Goal: Information Seeking & Learning: Learn about a topic

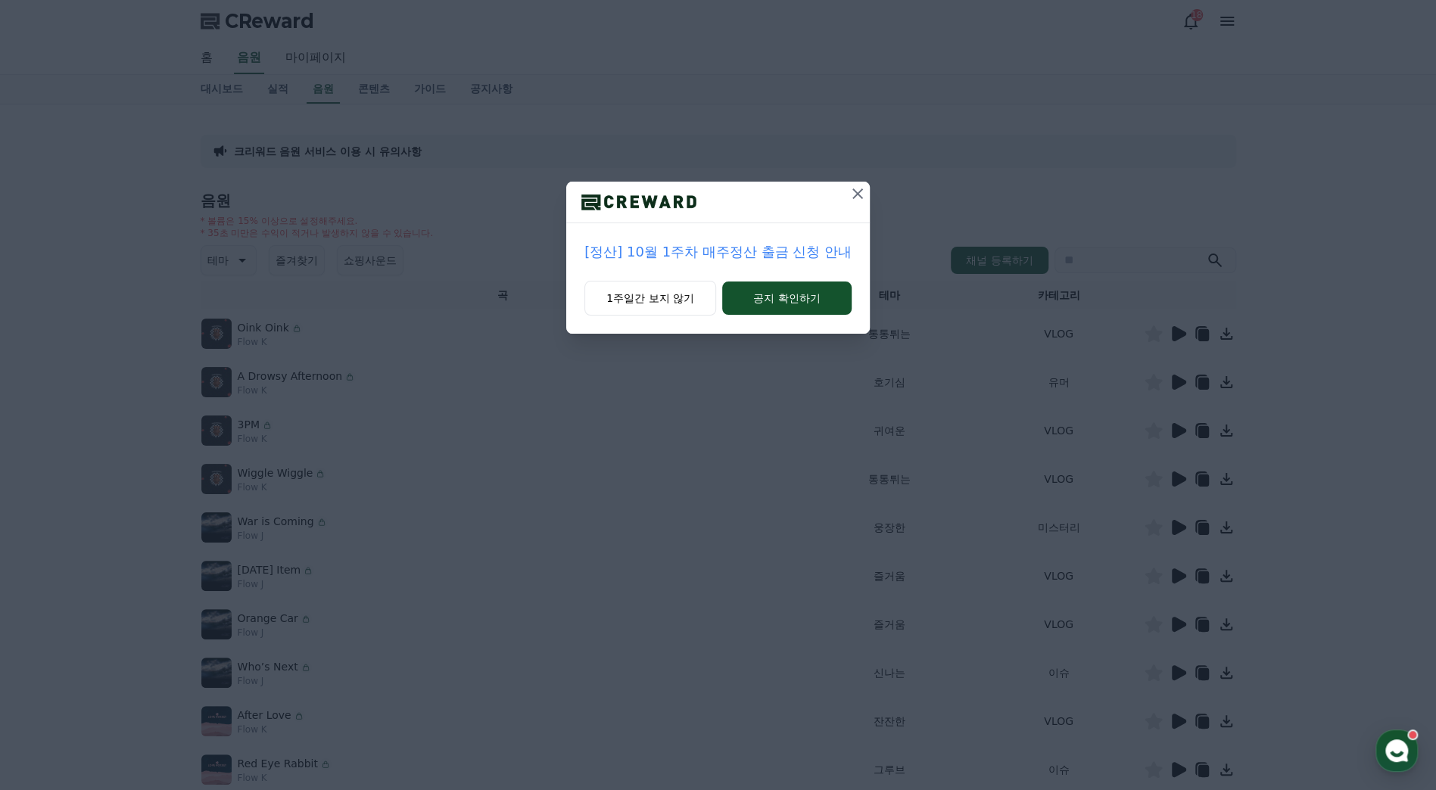
click at [724, 253] on p "[정산] 10월 1주차 매주정산 출금 신청 안내" at bounding box center [717, 251] width 267 height 21
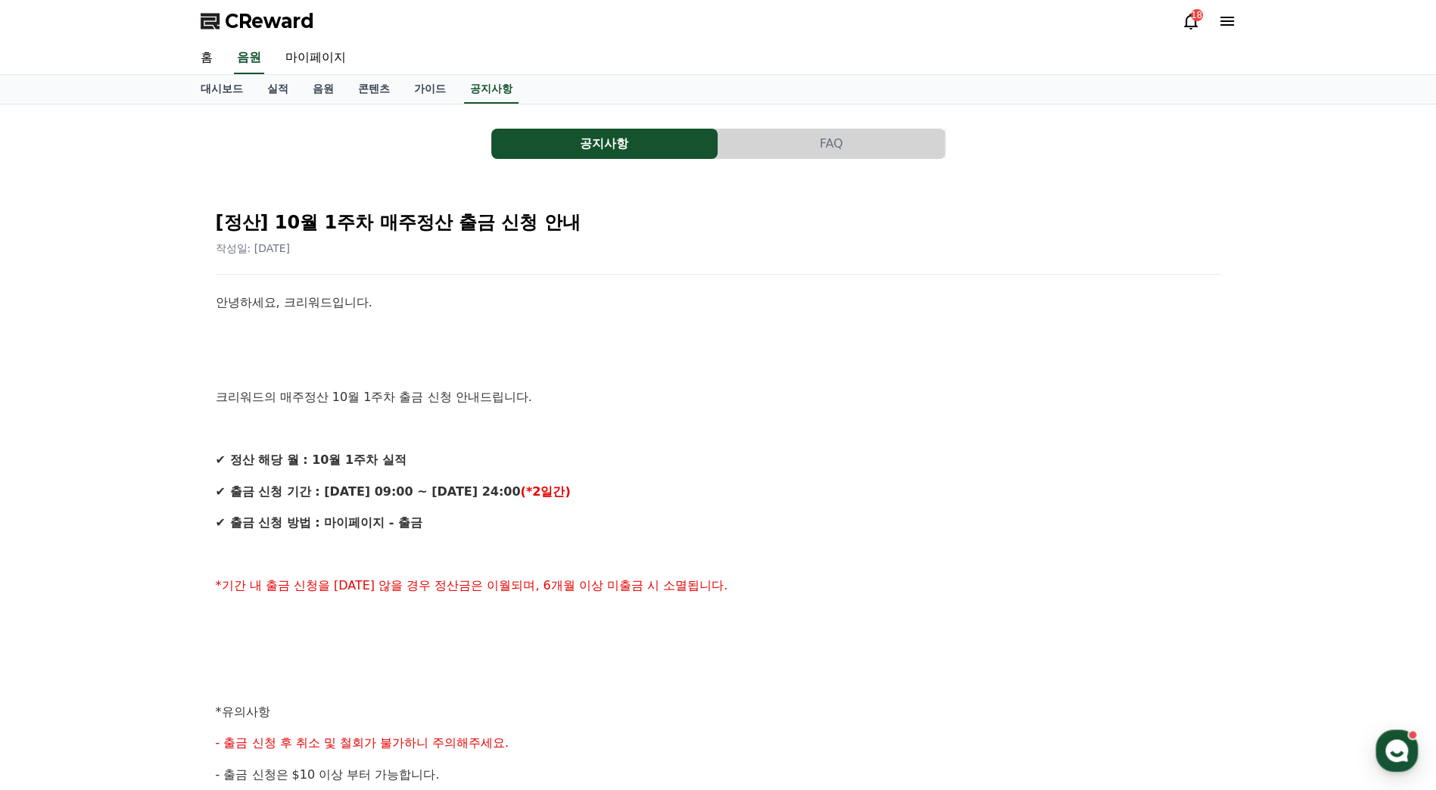
click at [727, 340] on p at bounding box center [718, 335] width 1005 height 20
drag, startPoint x: 475, startPoint y: 437, endPoint x: 541, endPoint y: 428, distance: 66.5
click at [476, 437] on div "안녕하세요, 크리워드입니다. 크리워드의 매주정산 10월 1주차 출금 신청 안내드립니다. ✔ 정산 해당 월 : 10월 1주차 실적 ✔ 출금 신청…" at bounding box center [718, 728] width 1005 height 870
click at [598, 348] on div "안녕하세요, 크리워드입니다. 크리워드의 매주정산 10월 1주차 출금 신청 안내드립니다. ✔ 정산 해당 월 : 10월 1주차 실적 ✔ 출금 신청…" at bounding box center [718, 728] width 1005 height 870
click at [313, 58] on link "마이페이지" at bounding box center [315, 58] width 85 height 32
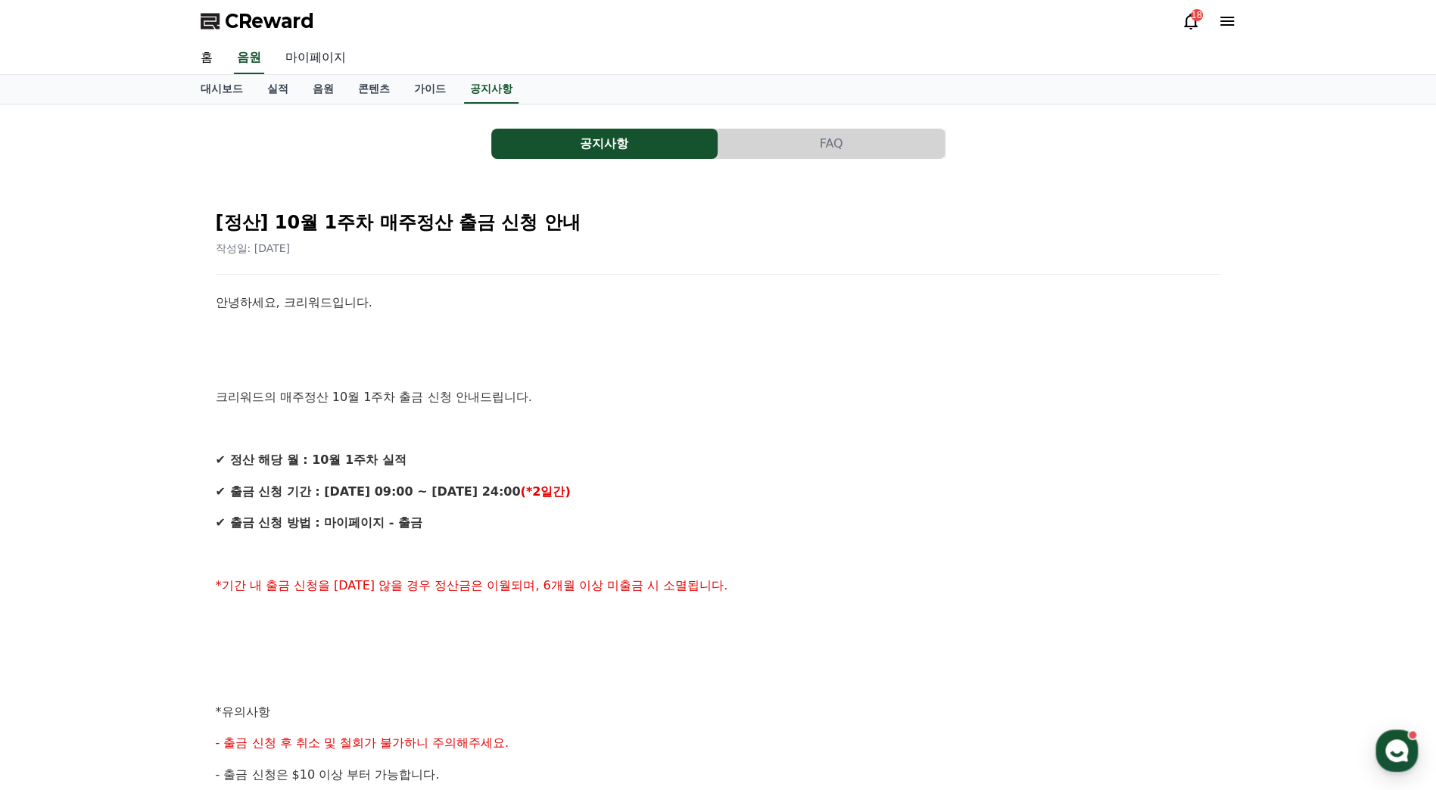
select select "**********"
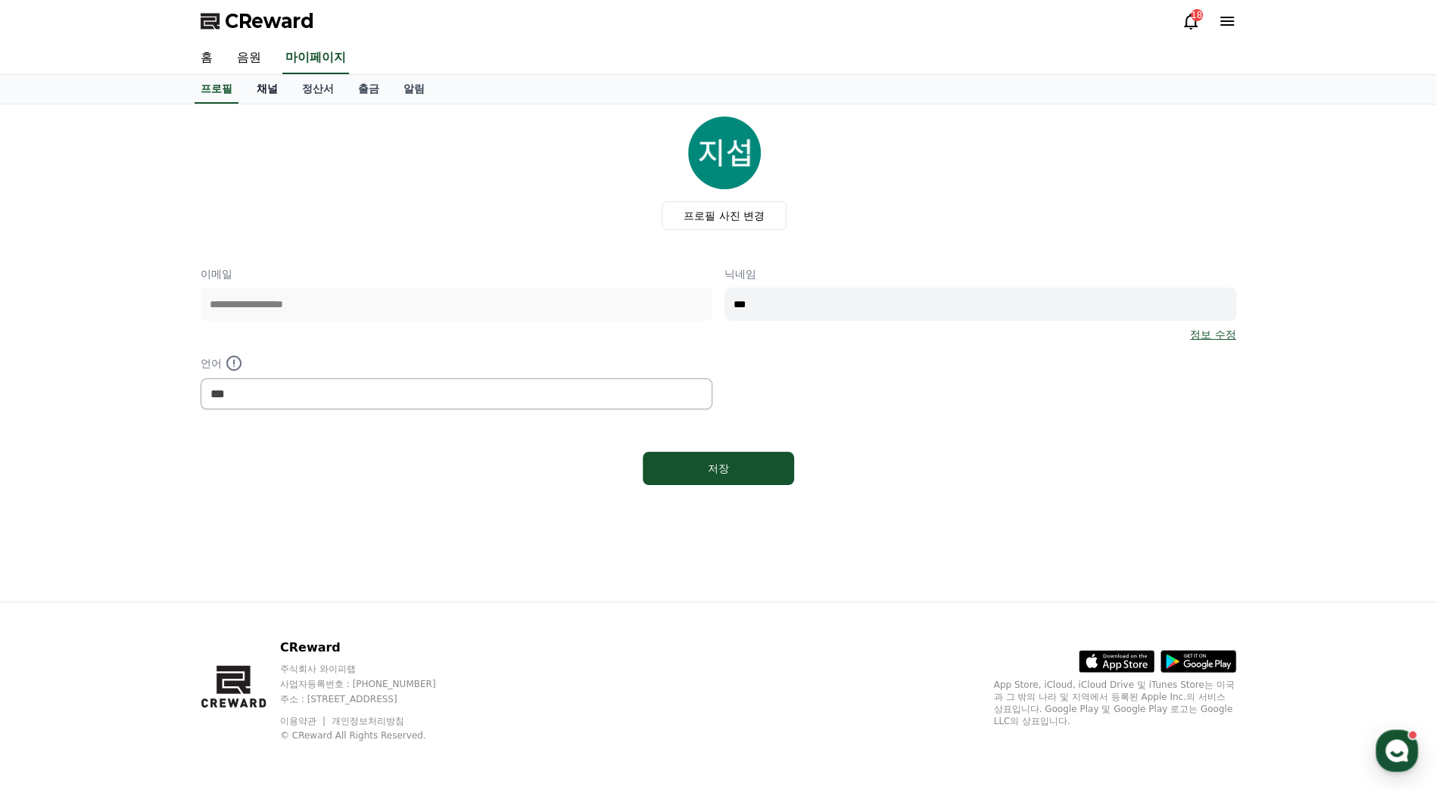
click at [275, 95] on link "채널" at bounding box center [266, 89] width 45 height 29
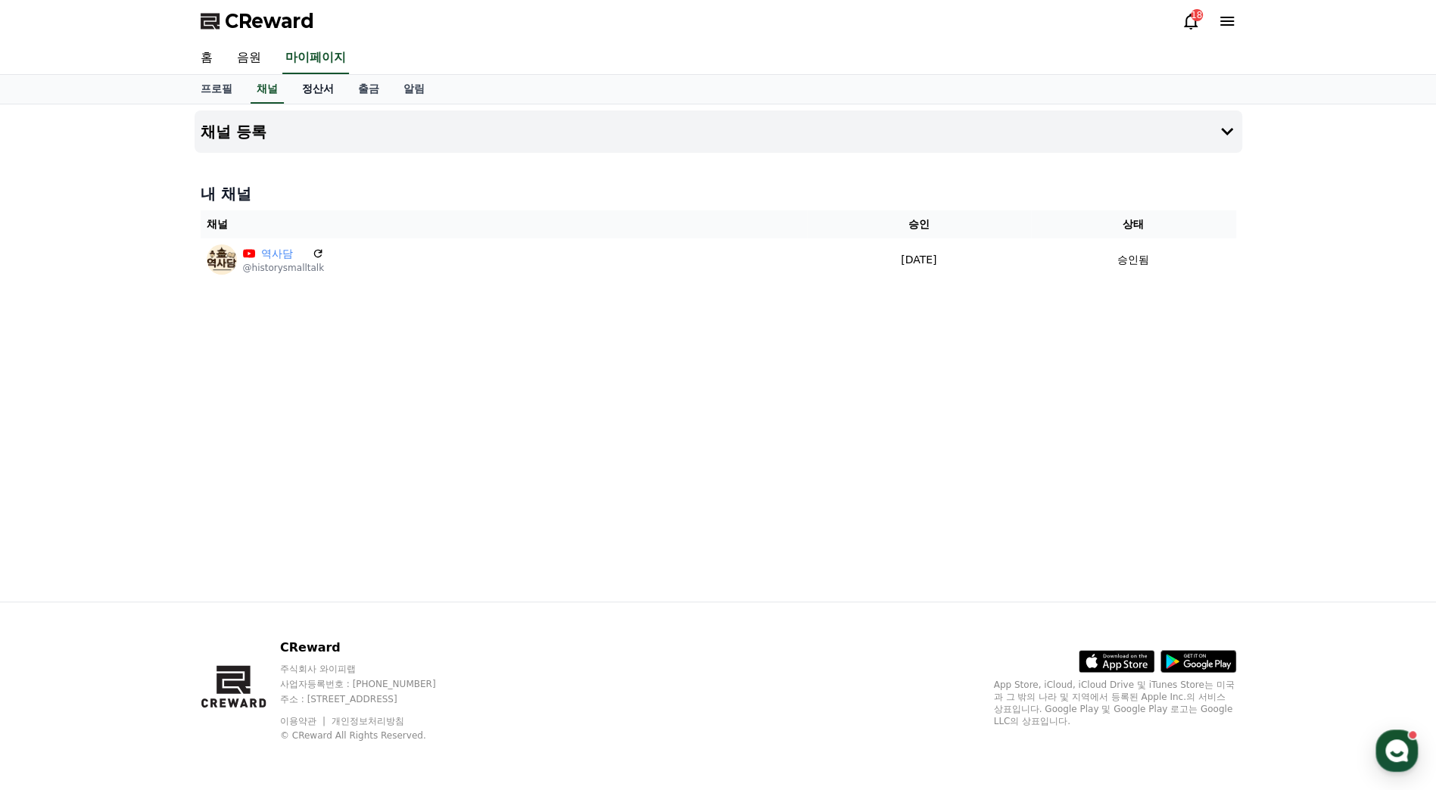
click at [319, 87] on link "정산서" at bounding box center [318, 89] width 56 height 29
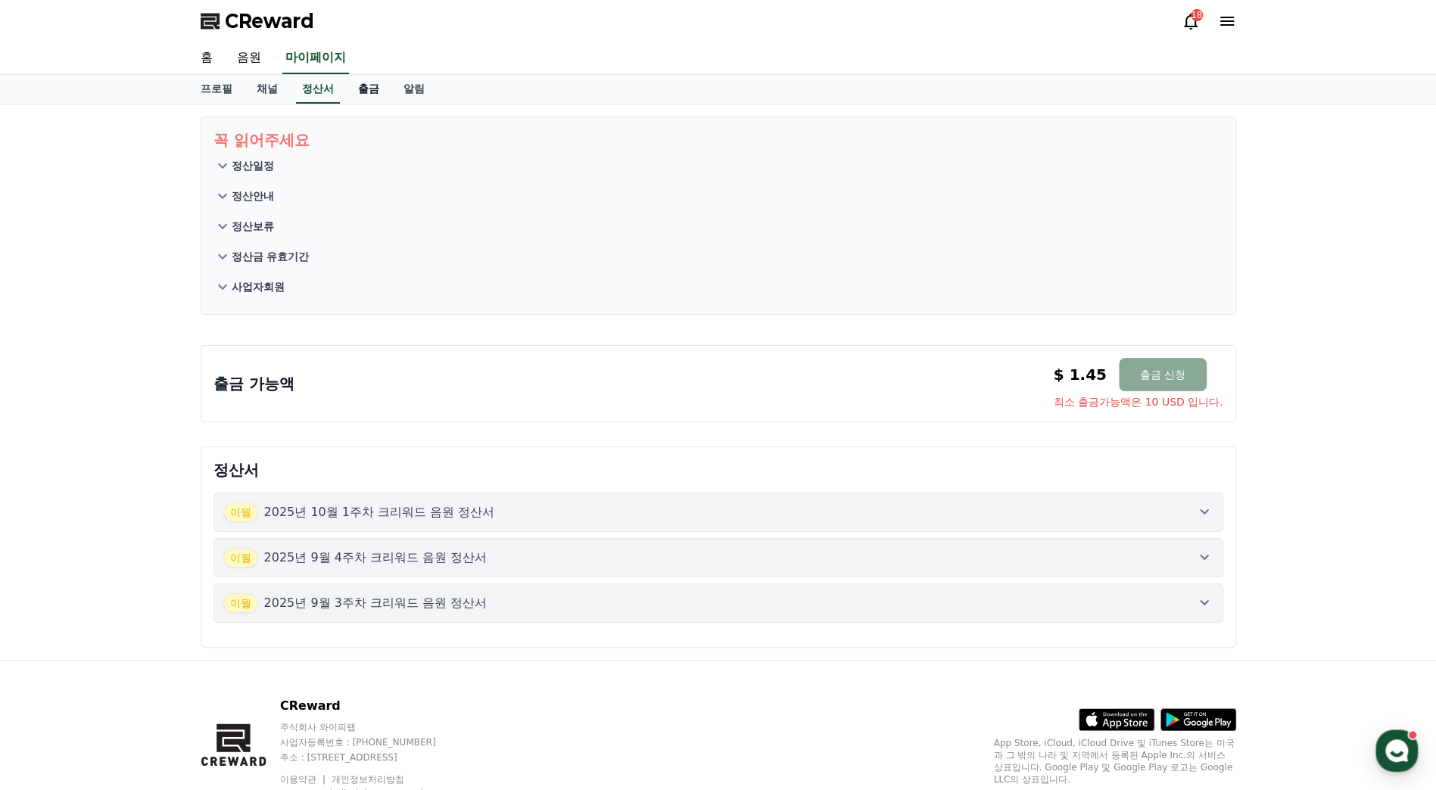
click at [351, 92] on link "출금" at bounding box center [368, 89] width 45 height 29
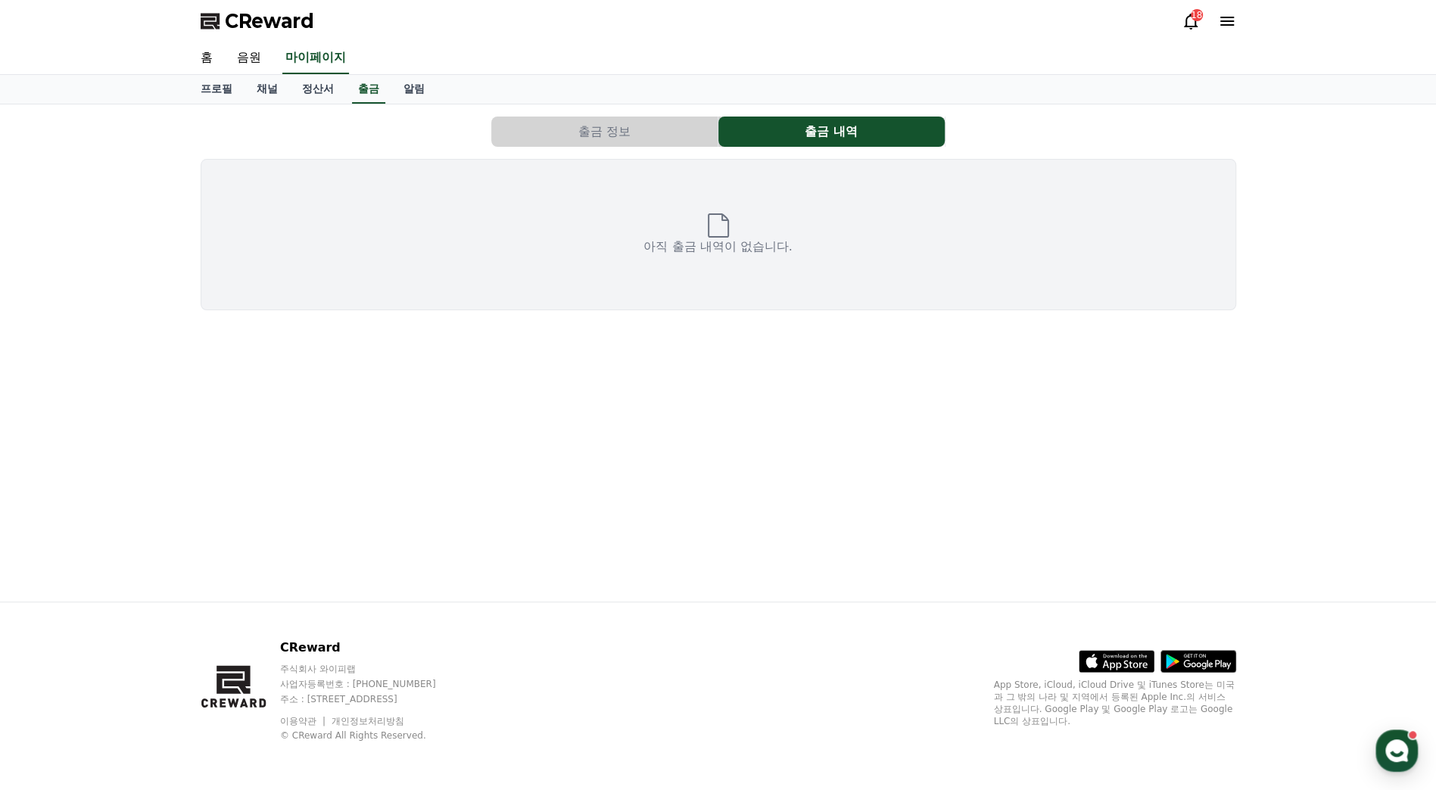
click at [593, 124] on button "출금 정보" at bounding box center [604, 132] width 226 height 30
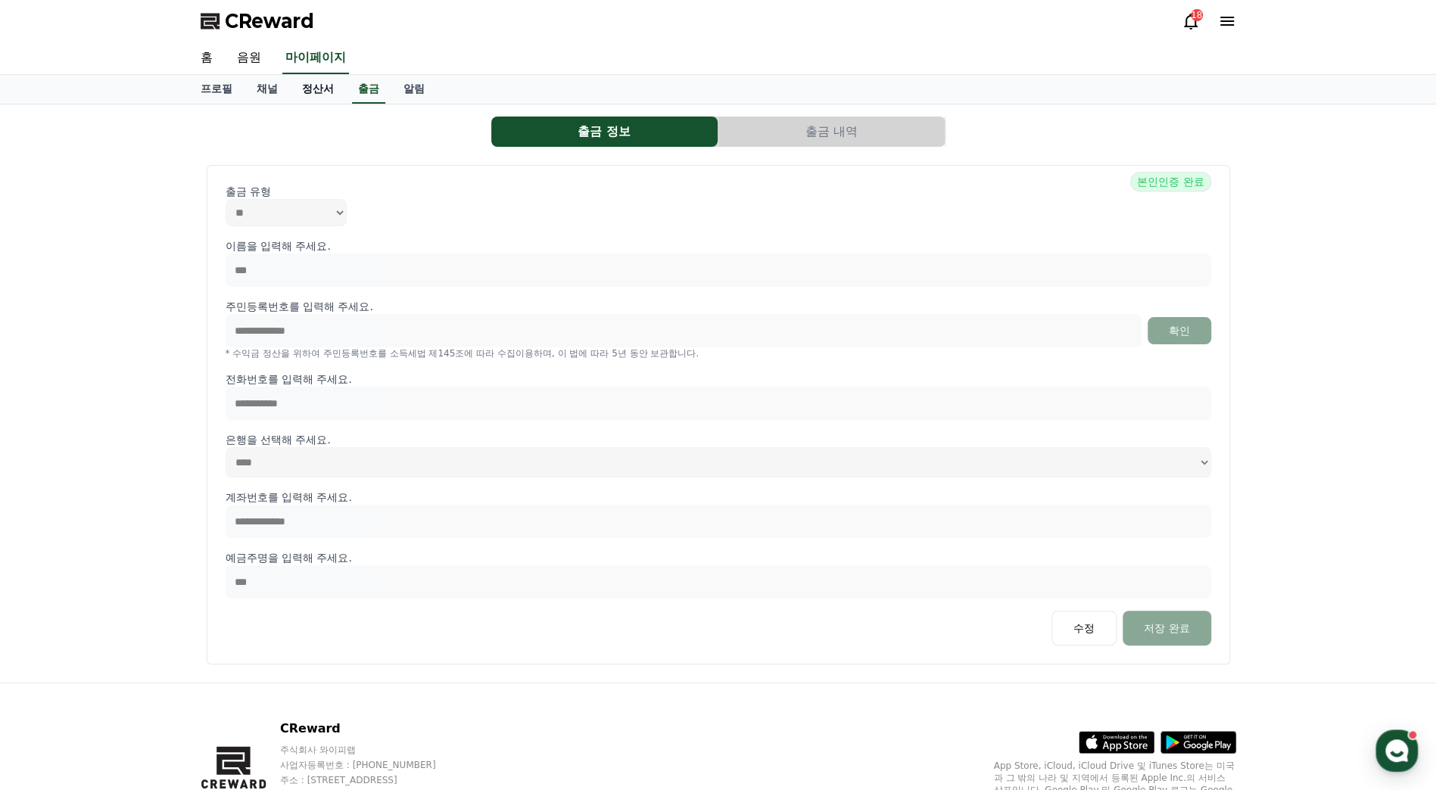
click at [325, 94] on link "정산서" at bounding box center [318, 89] width 56 height 29
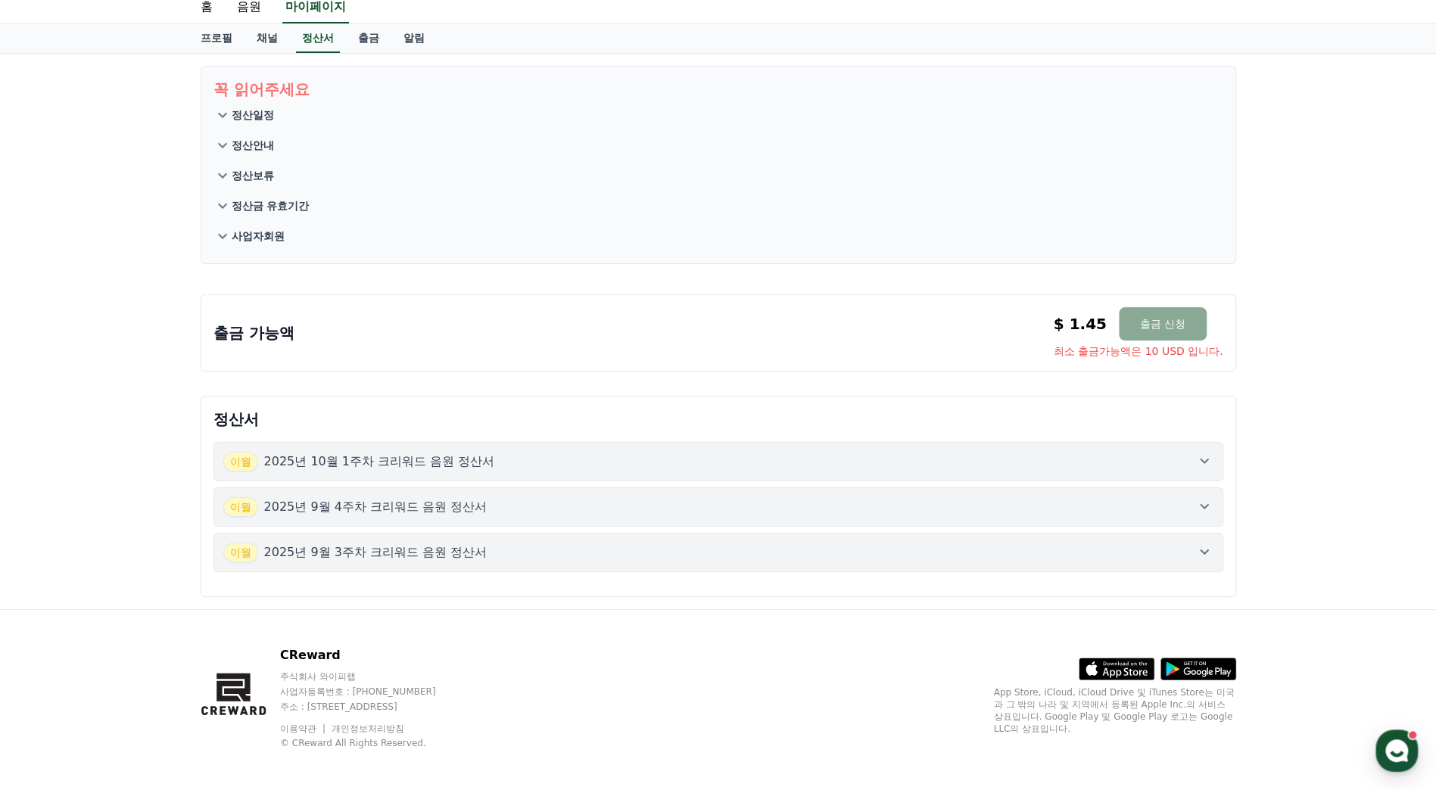
scroll to position [53, 0]
click at [1010, 317] on div "출금 가능액 $ 1.45 출금 신청 최소 출금가능액은 10 USD 입니다. $ 1.45 출금 신청 최소 출금가능액은 10 USD 입니다." at bounding box center [718, 330] width 1010 height 51
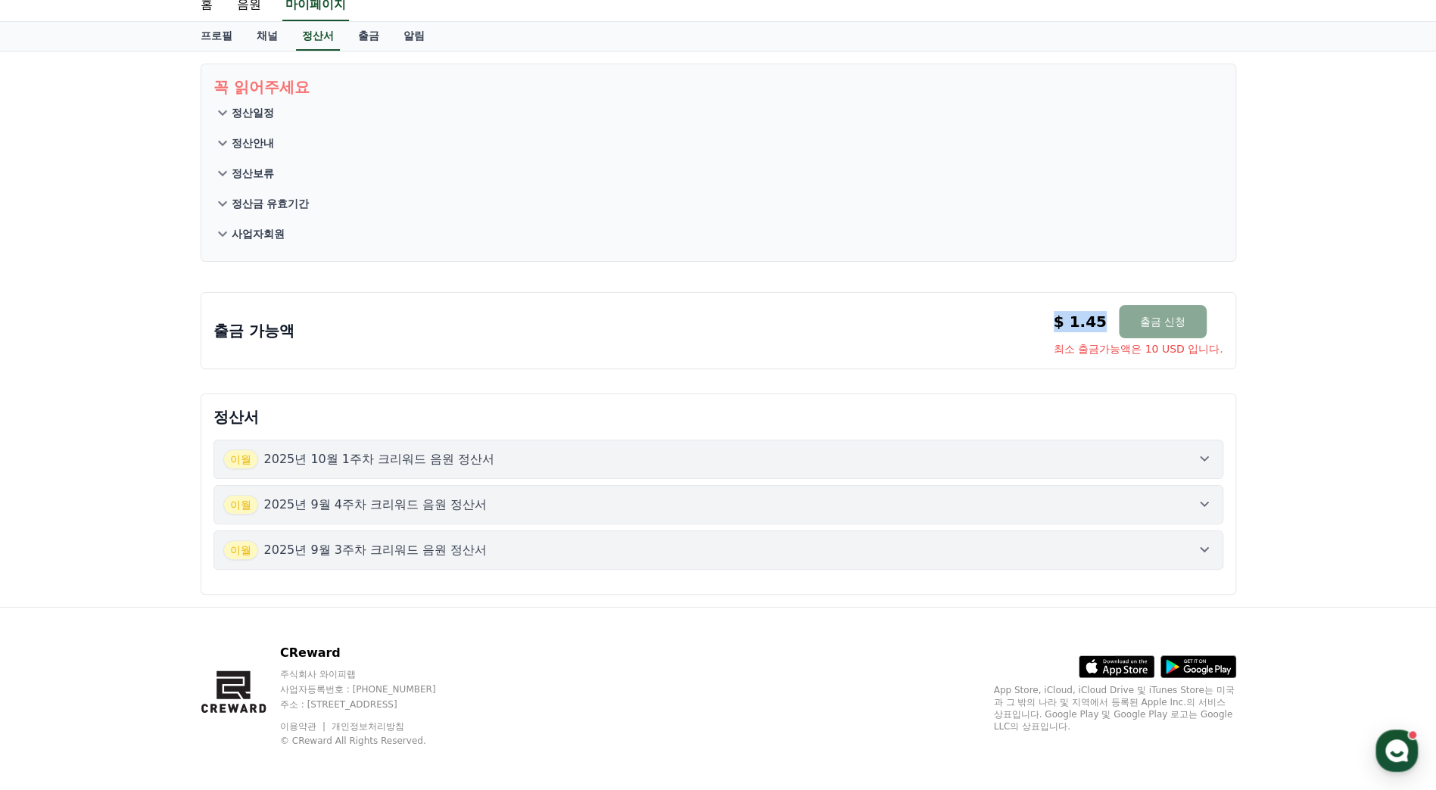
drag, startPoint x: 1017, startPoint y: 313, endPoint x: 1097, endPoint y: 320, distance: 80.5
click at [1097, 320] on div "출금 가능액 $ 1.45 출금 신청 최소 출금가능액은 10 USD 입니다. $ 1.45 출금 신청 최소 출금가능액은 10 USD 입니다." at bounding box center [718, 330] width 1010 height 51
drag, startPoint x: 1097, startPoint y: 320, endPoint x: 1257, endPoint y: 327, distance: 159.8
click at [1315, 322] on div "꼭 읽어주세요 정산일정 정산안내 정산보류 정산금 유효기간 사업자회원 출금 가능액 $ 1.45 출금 신청 최소 출금가능액은 10 USD 입니다.…" at bounding box center [718, 329] width 1436 height 556
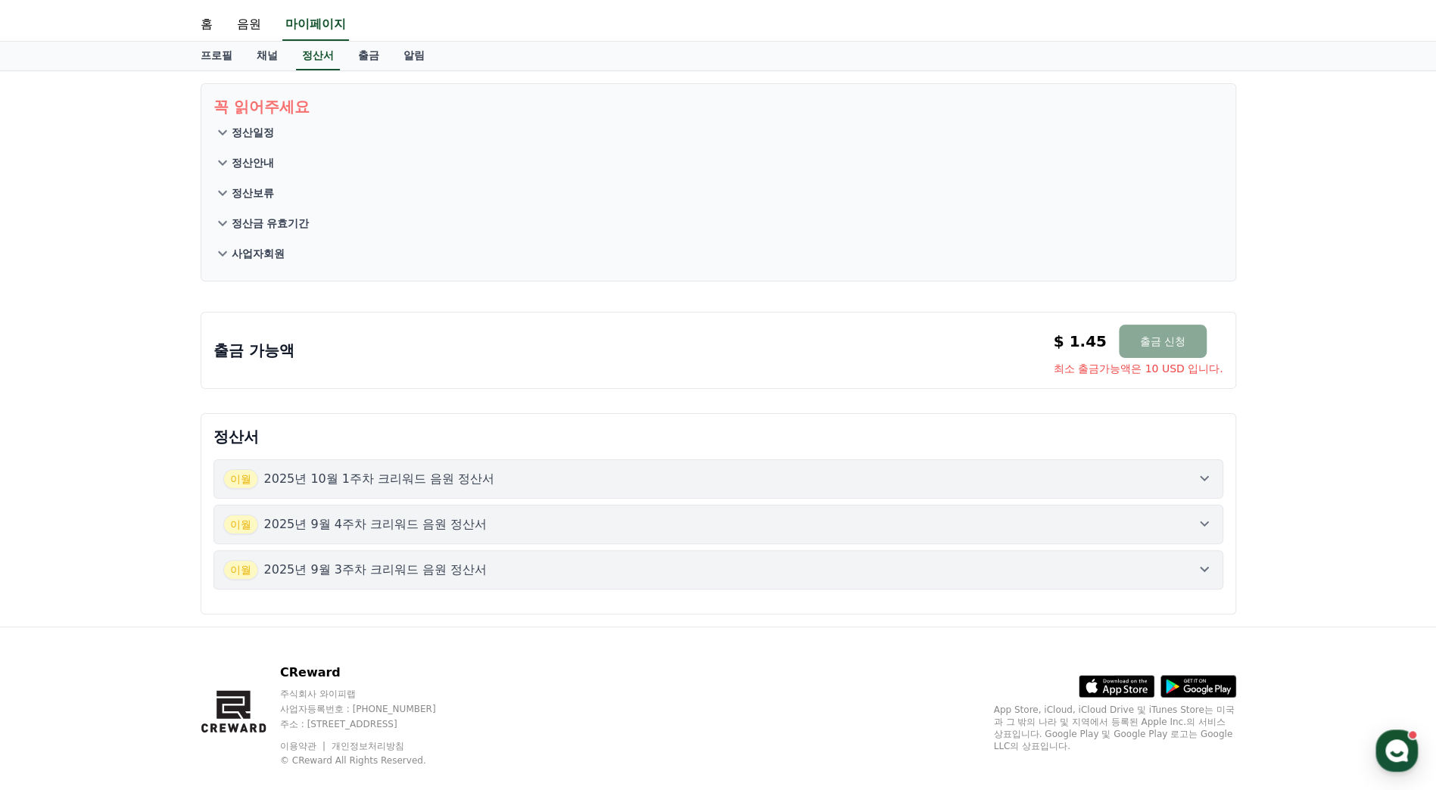
scroll to position [0, 0]
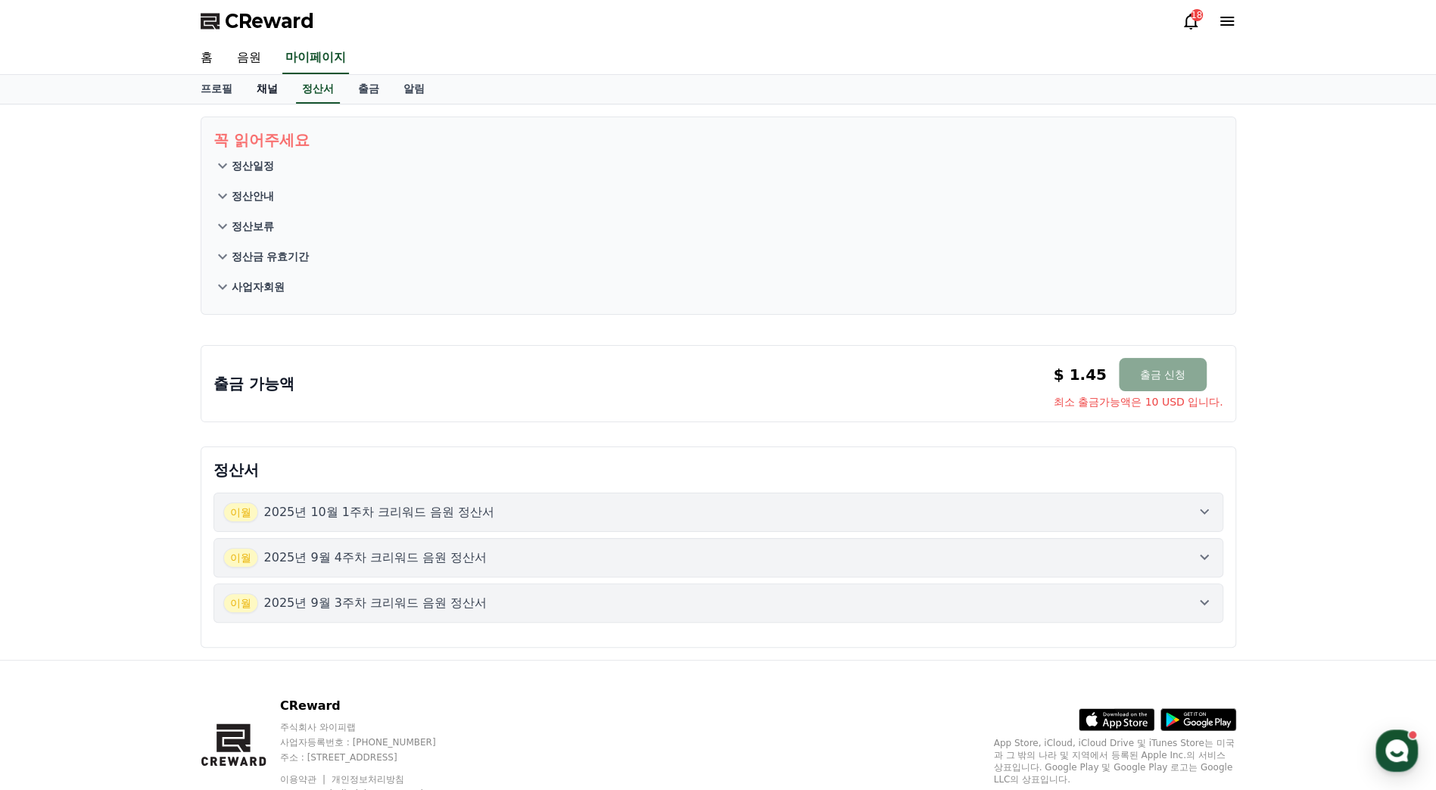
click at [260, 85] on link "채널" at bounding box center [266, 89] width 45 height 29
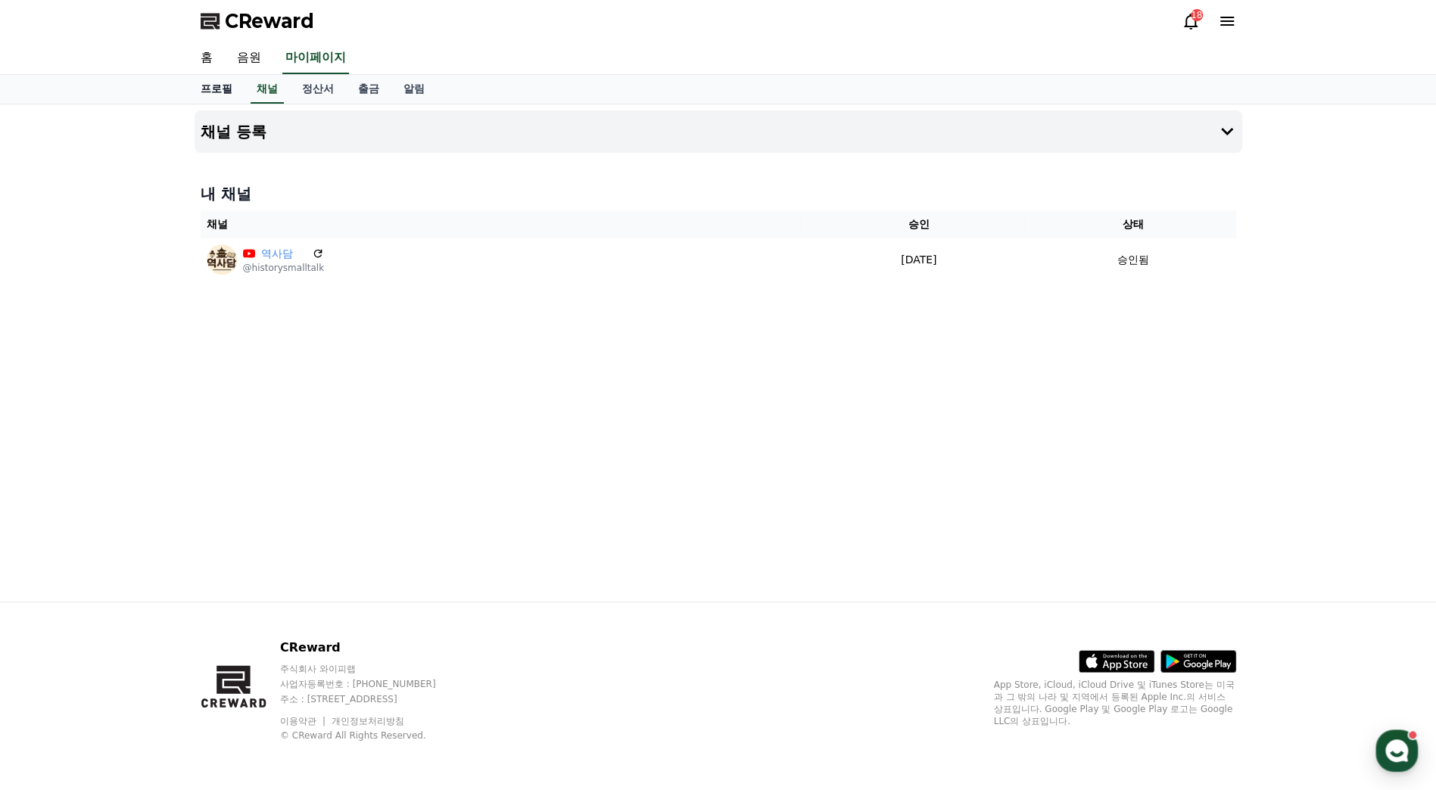
click at [191, 89] on link "프로필" at bounding box center [216, 89] width 56 height 29
select select "**********"
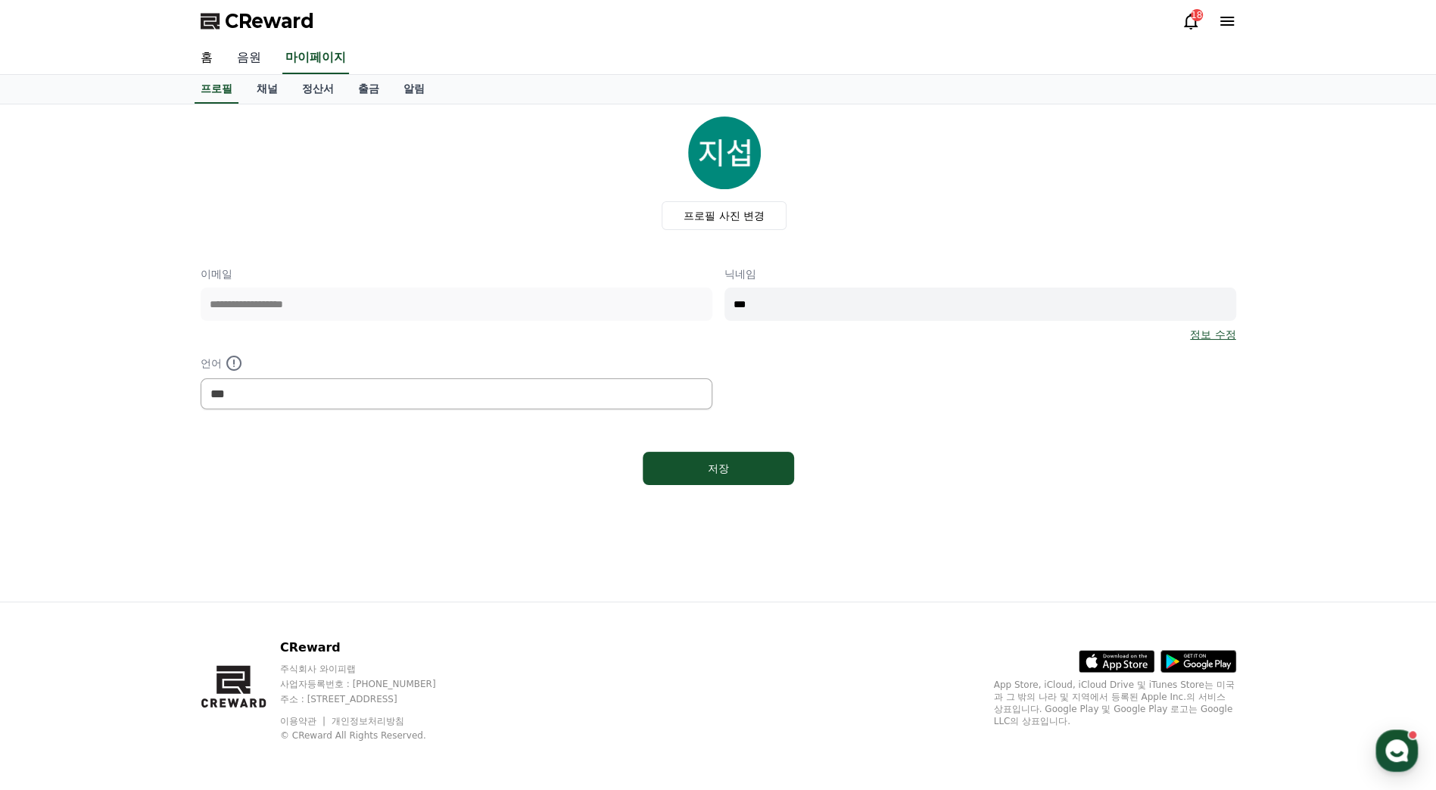
click at [244, 58] on link "음원" at bounding box center [249, 58] width 48 height 32
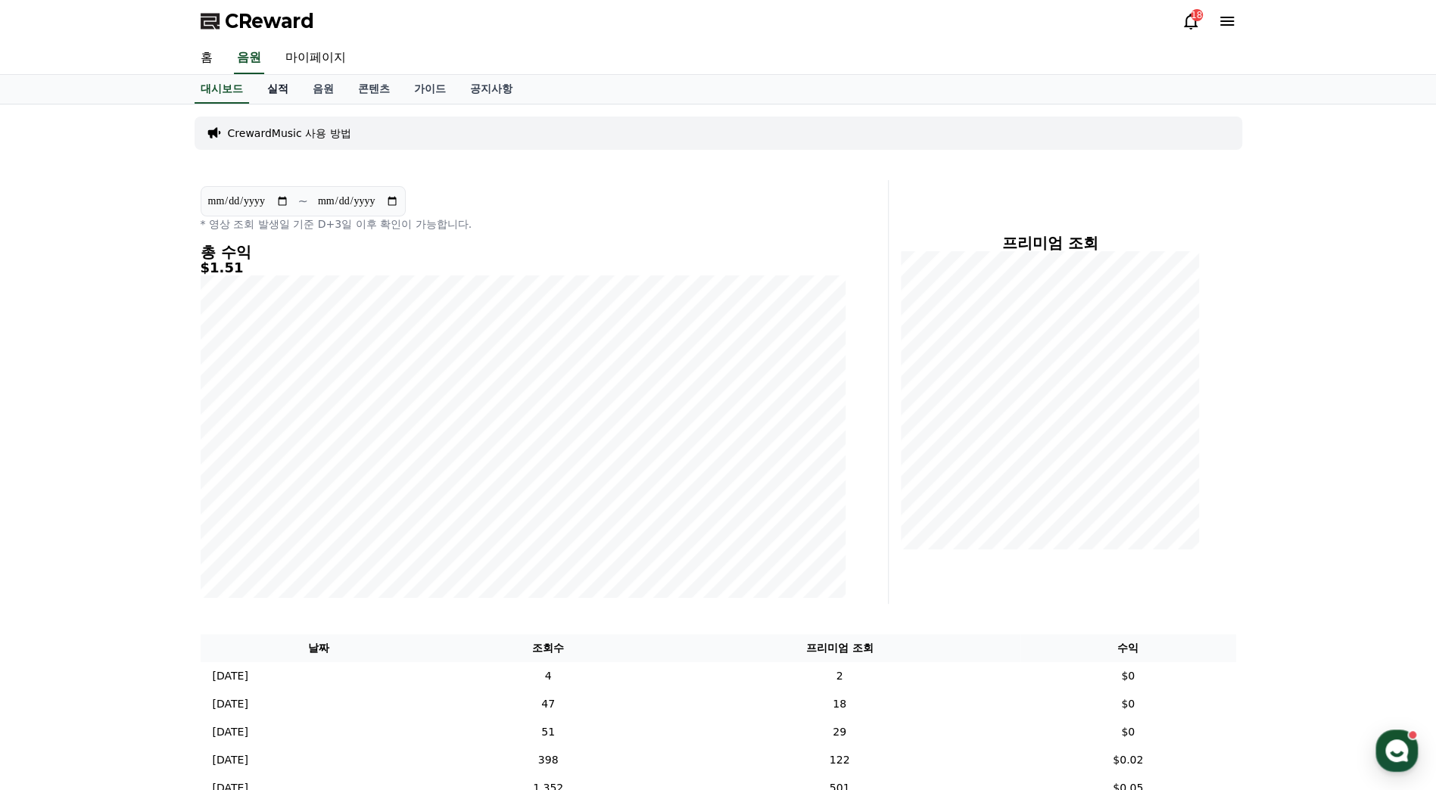
click at [277, 91] on link "실적" at bounding box center [277, 89] width 45 height 29
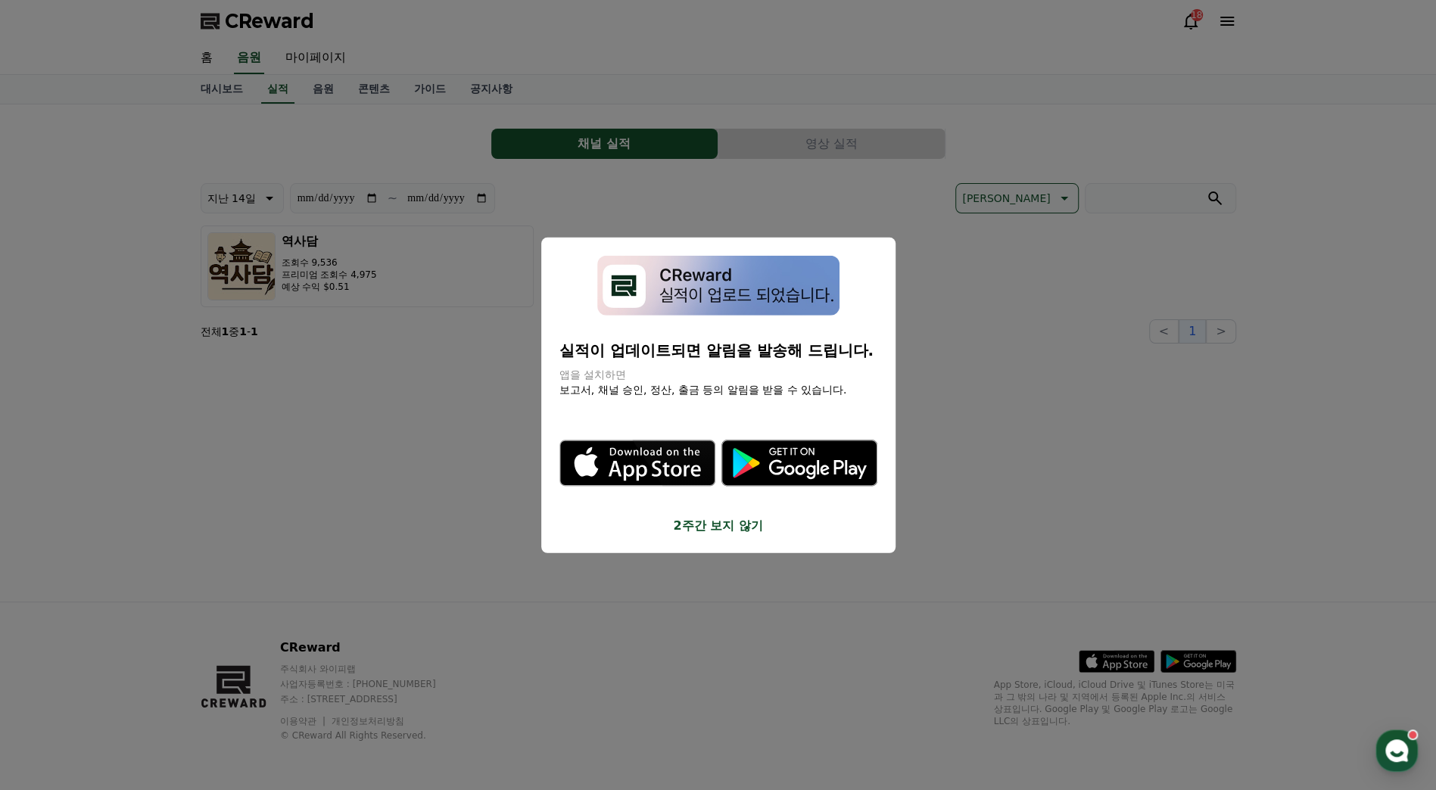
click at [712, 524] on button "2주간 보지 않기" at bounding box center [718, 525] width 318 height 18
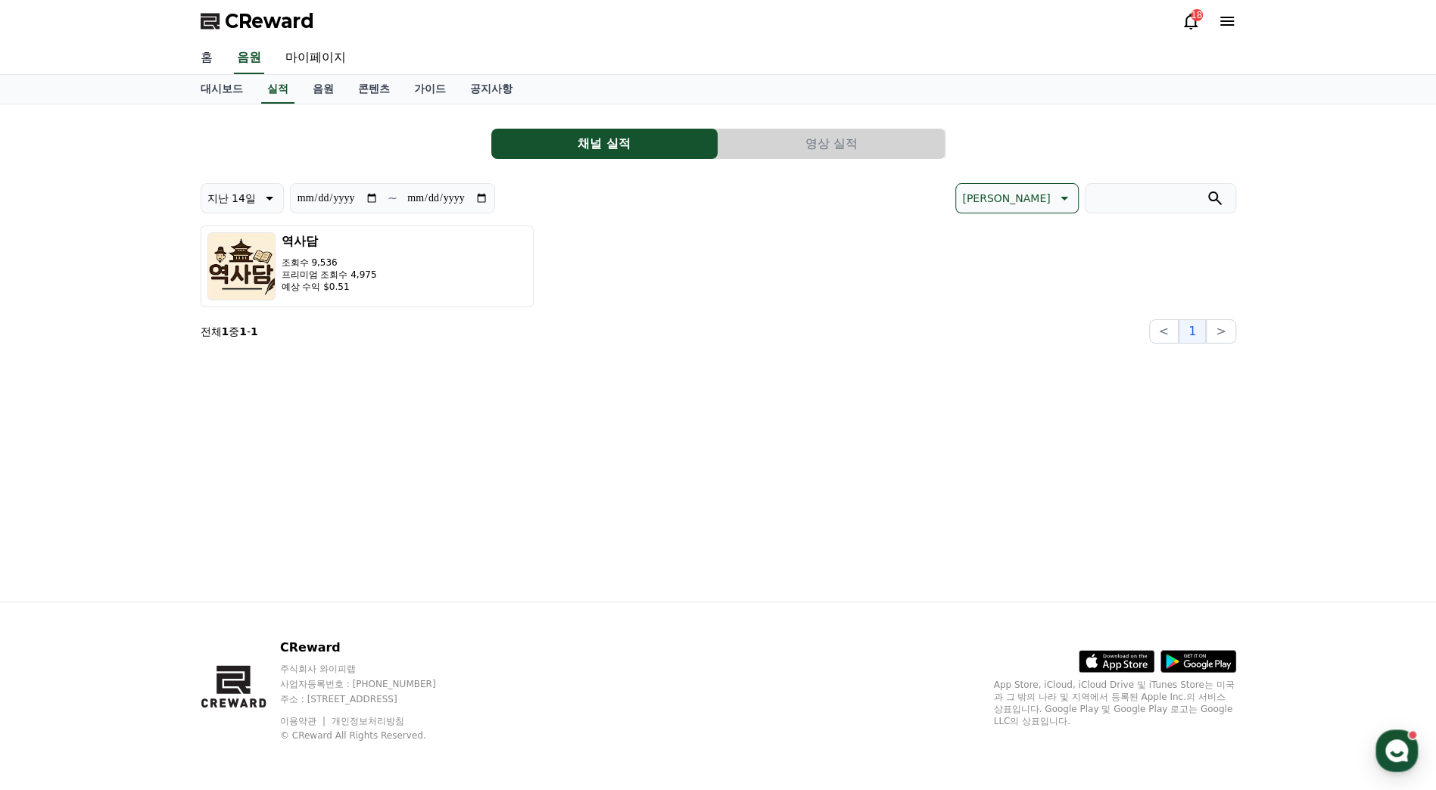
click at [217, 58] on link "홈" at bounding box center [206, 58] width 36 height 32
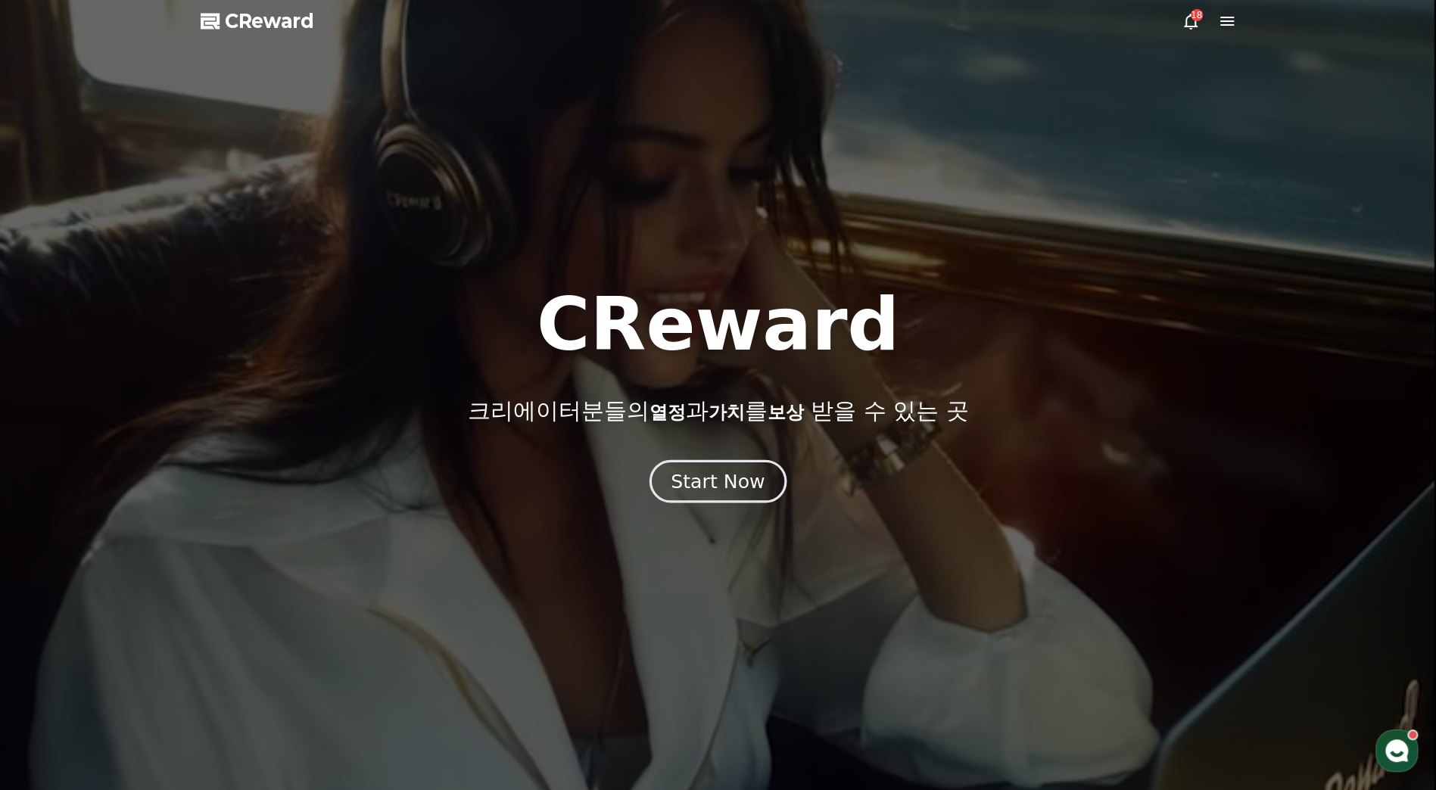
click at [701, 497] on button "Start Now" at bounding box center [717, 481] width 137 height 43
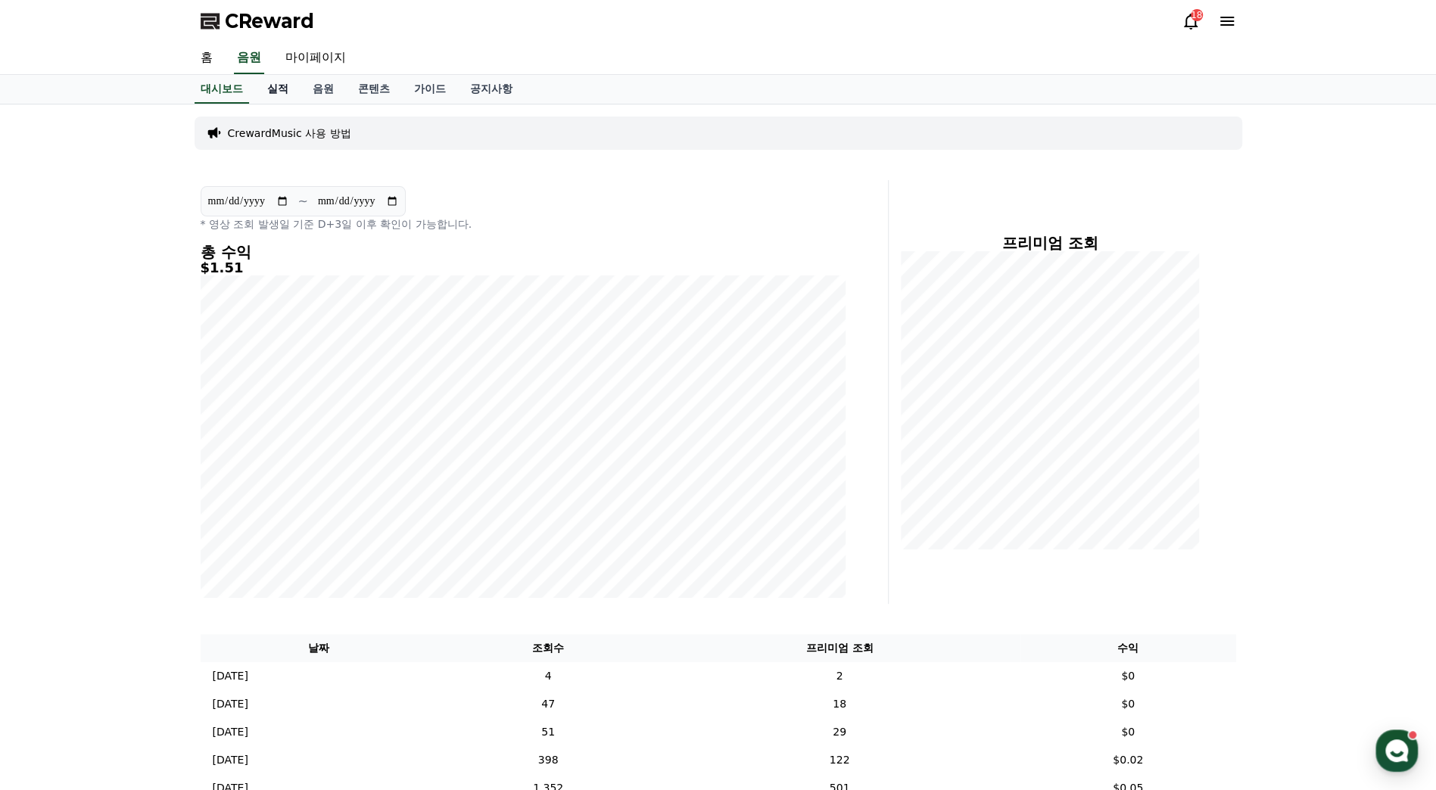
click at [283, 83] on link "실적" at bounding box center [277, 89] width 45 height 29
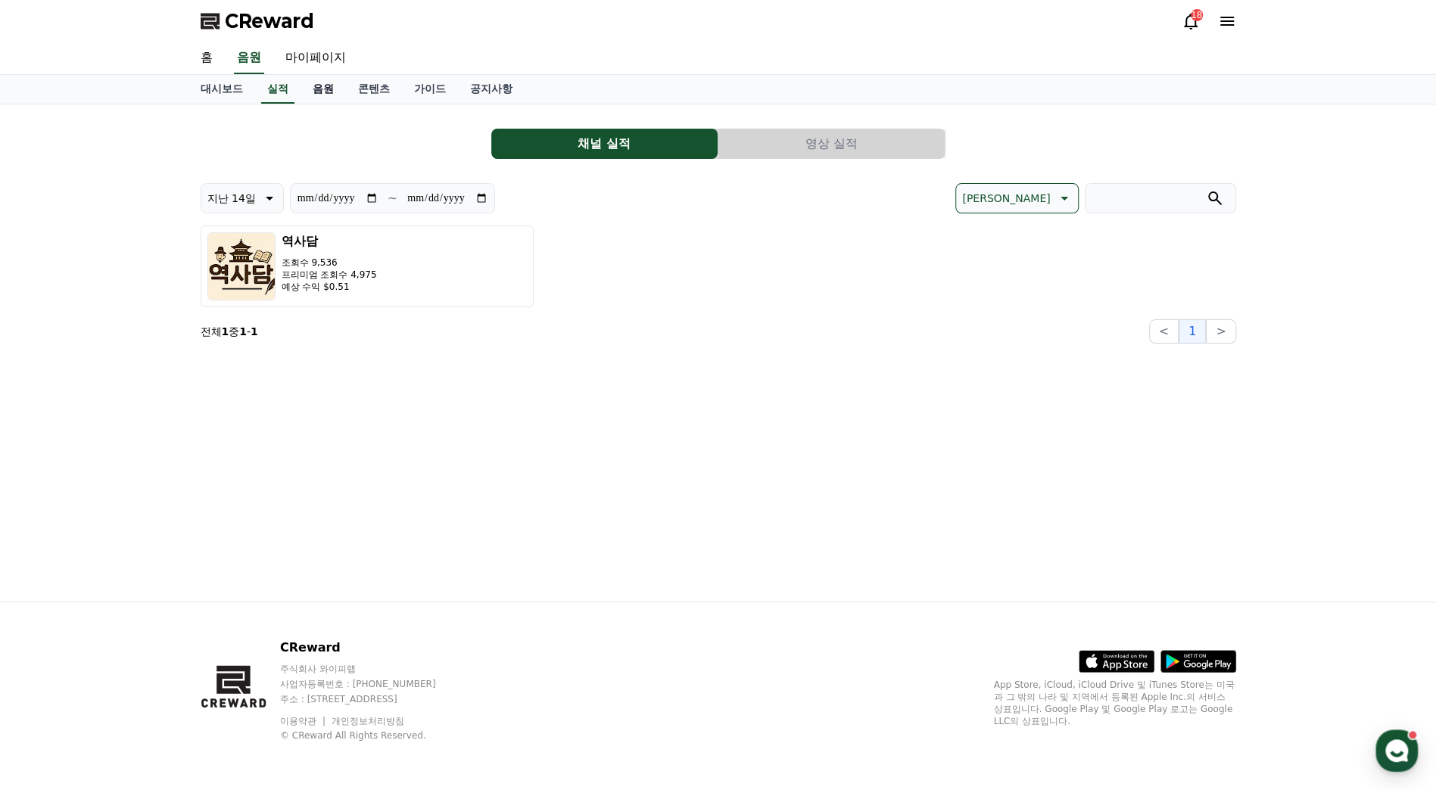
click at [321, 86] on link "음원" at bounding box center [322, 89] width 45 height 29
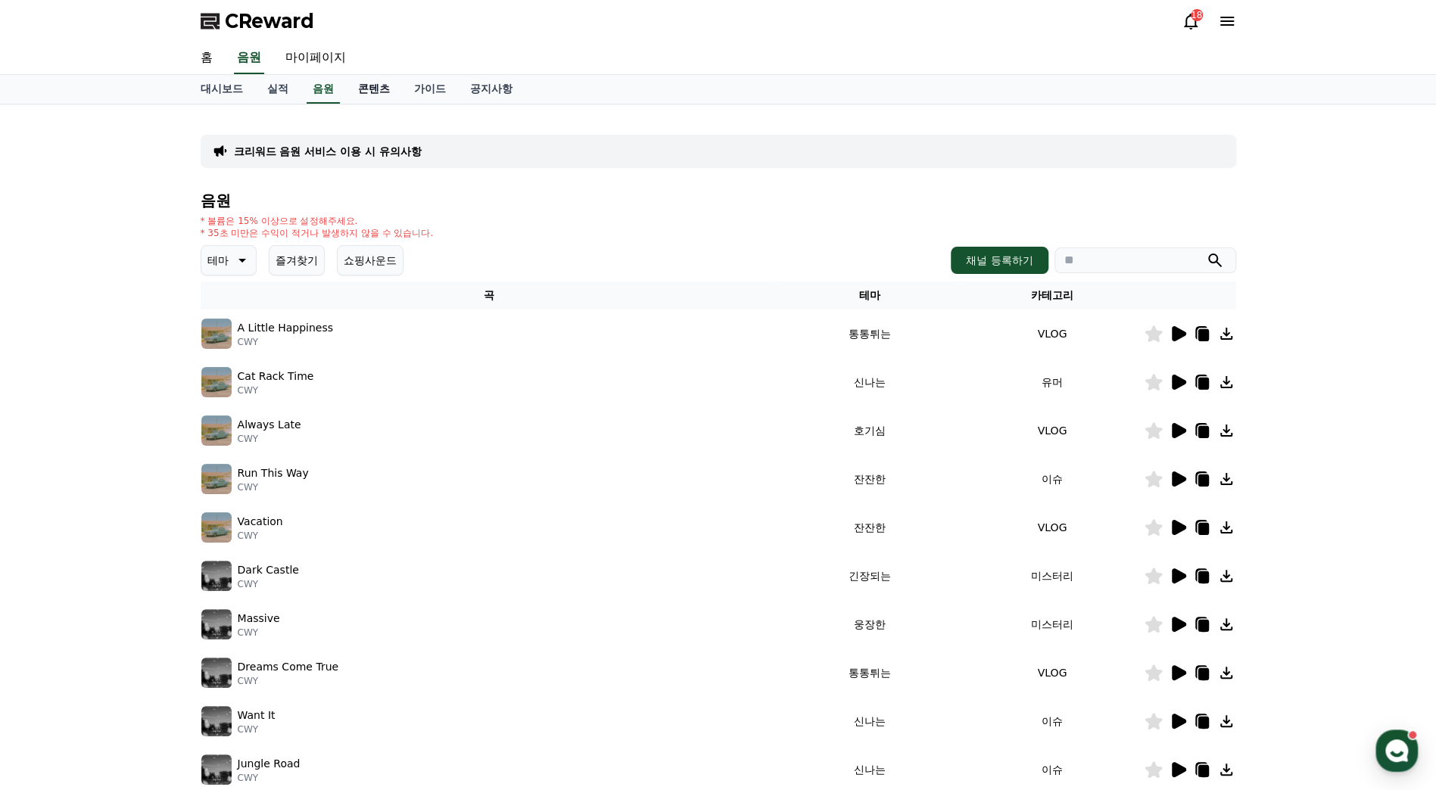
click at [376, 85] on link "콘텐츠" at bounding box center [374, 89] width 56 height 29
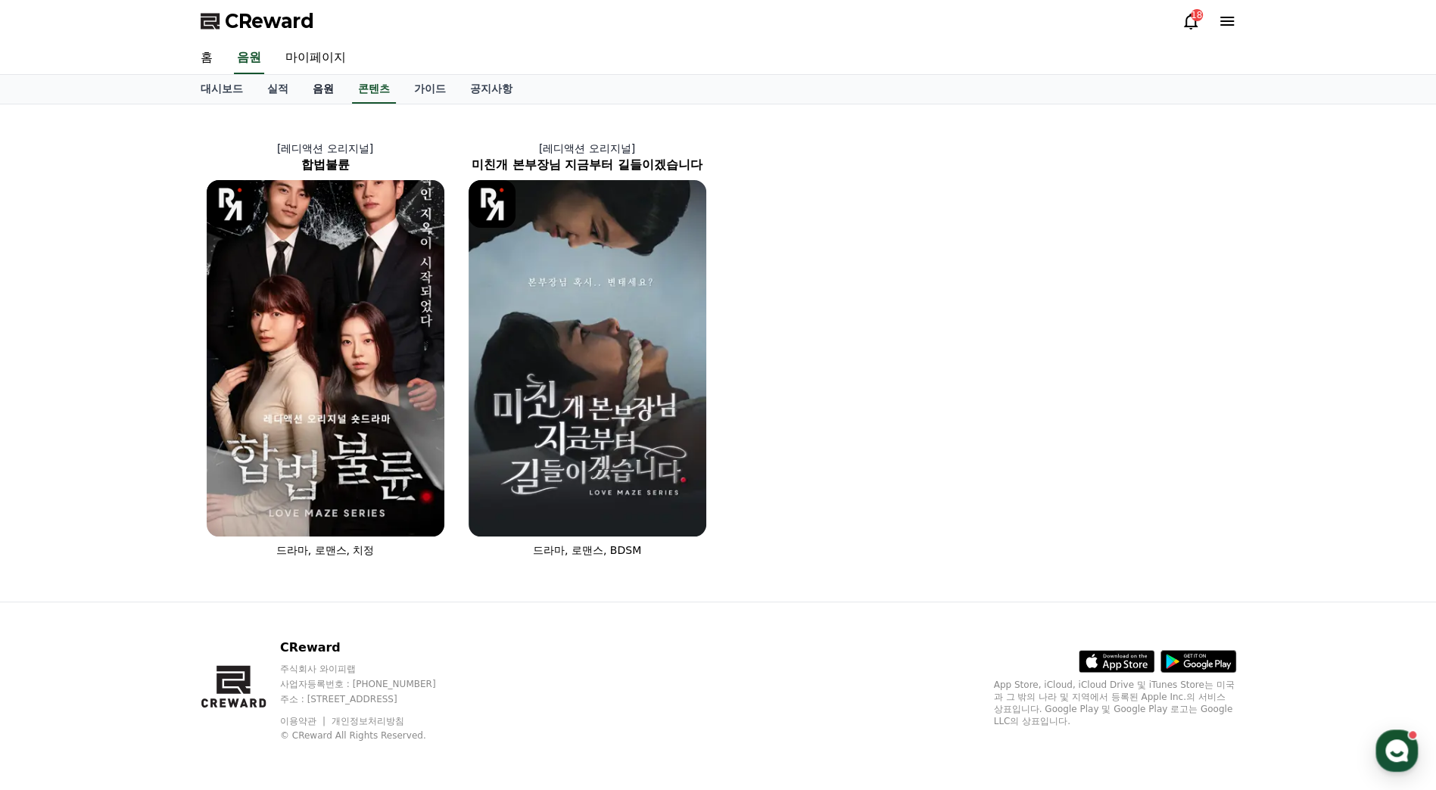
click at [314, 91] on link "음원" at bounding box center [322, 89] width 45 height 29
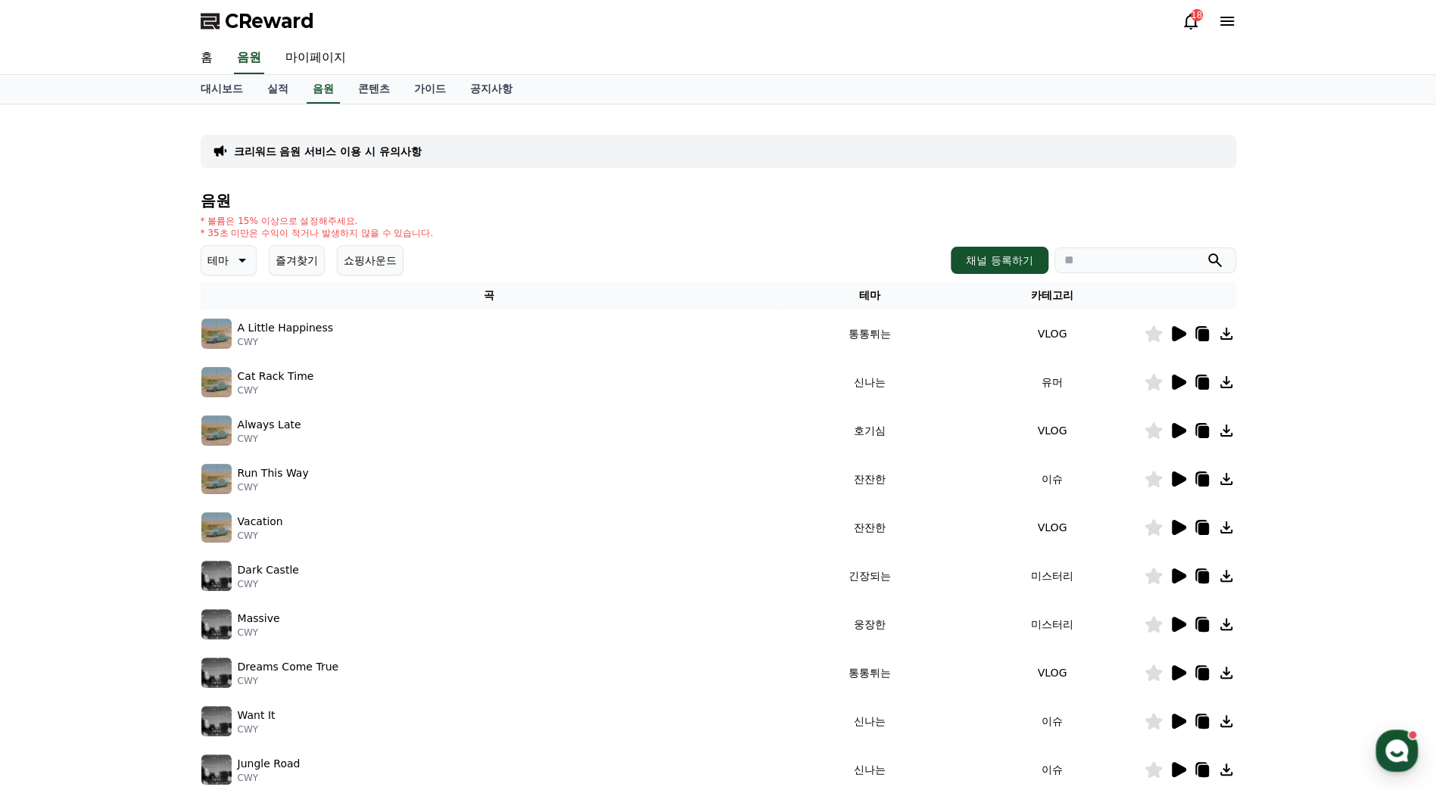
click at [819, 221] on div "* 볼륨은 15% 이상으로 설정해주세요. * 35초 미만은 수익이 적거나 발생하지 않을 수 있습니다." at bounding box center [718, 227] width 1035 height 24
click at [213, 264] on p "테마" at bounding box center [217, 260] width 21 height 21
click at [238, 307] on button "호기심" at bounding box center [225, 303] width 44 height 33
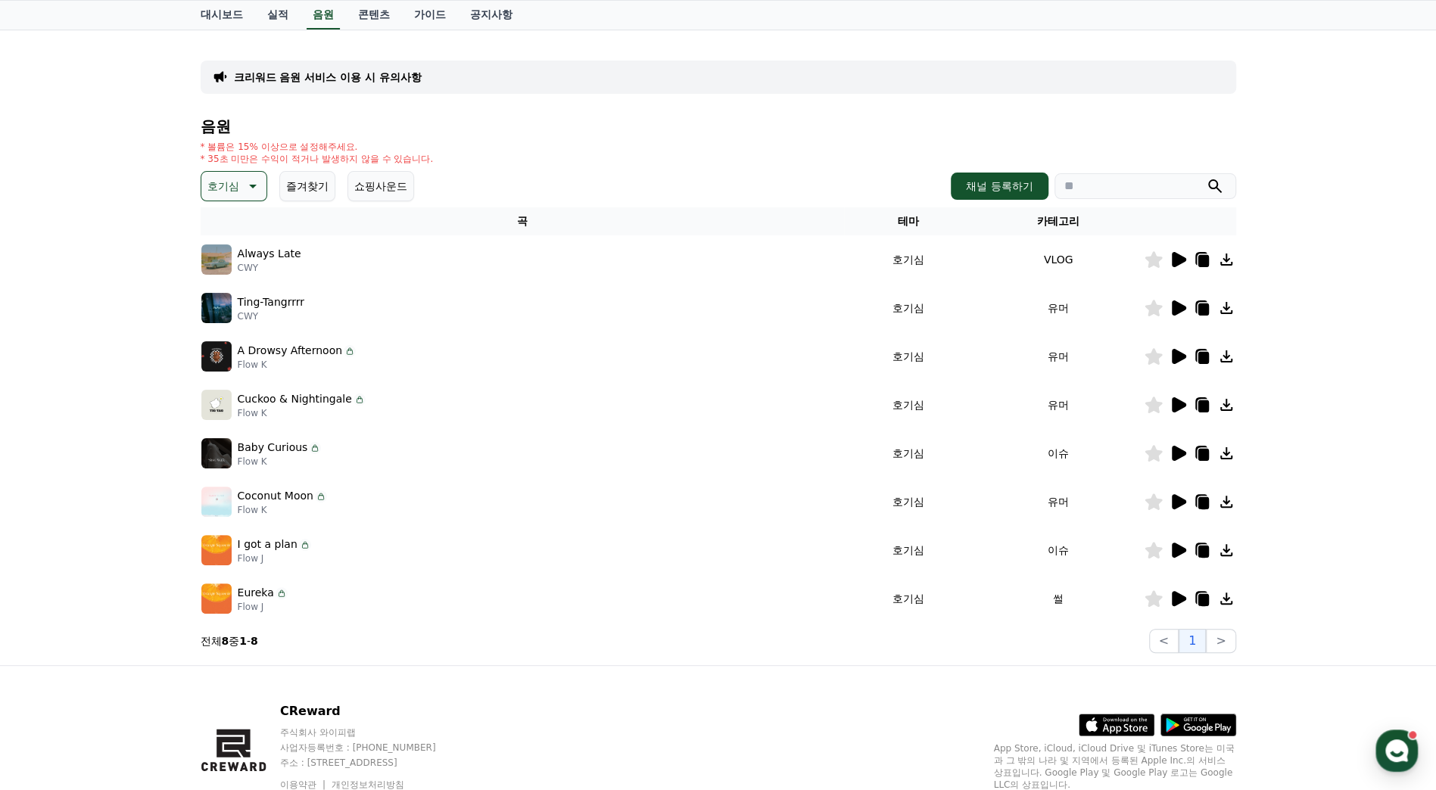
scroll to position [76, 0]
click at [1179, 598] on icon at bounding box center [1179, 597] width 14 height 15
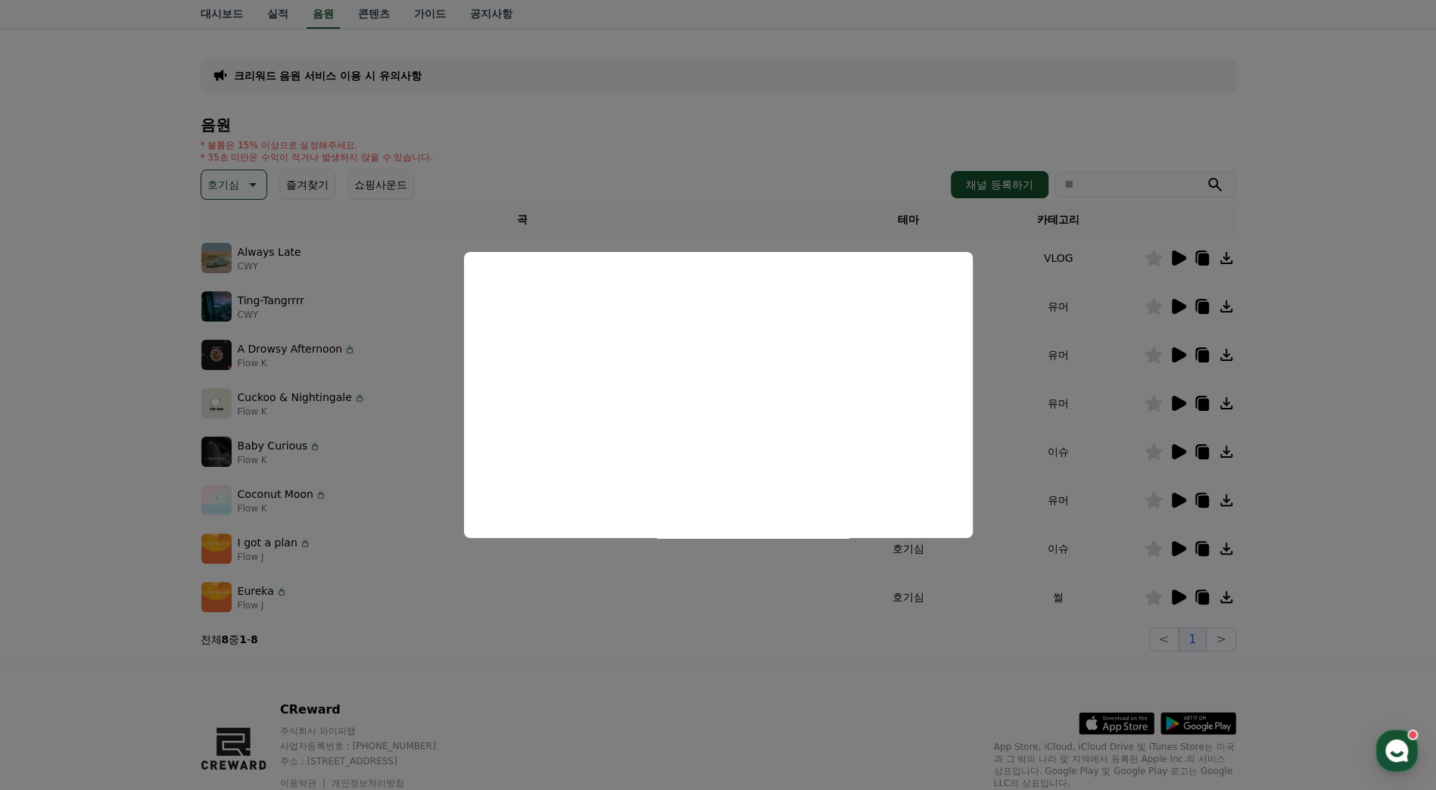
click at [814, 649] on button "close modal" at bounding box center [718, 395] width 1436 height 790
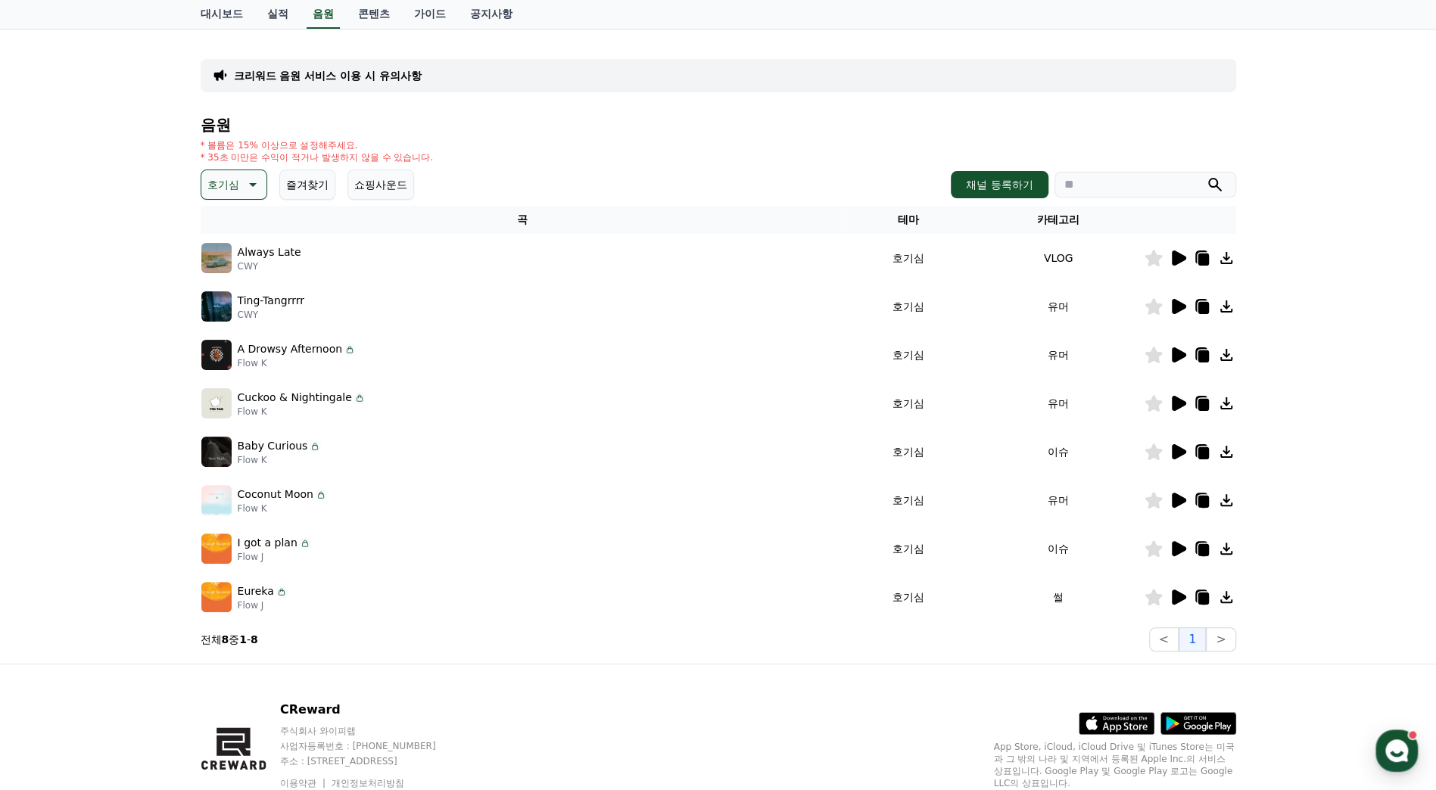
click at [251, 592] on p "Eureka" at bounding box center [256, 592] width 36 height 16
click at [223, 593] on img at bounding box center [216, 597] width 30 height 30
click at [261, 587] on p "Eureka" at bounding box center [256, 592] width 36 height 16
click at [281, 590] on icon at bounding box center [281, 592] width 12 height 12
click at [285, 590] on div "Eureka Flow J" at bounding box center [522, 597] width 642 height 30
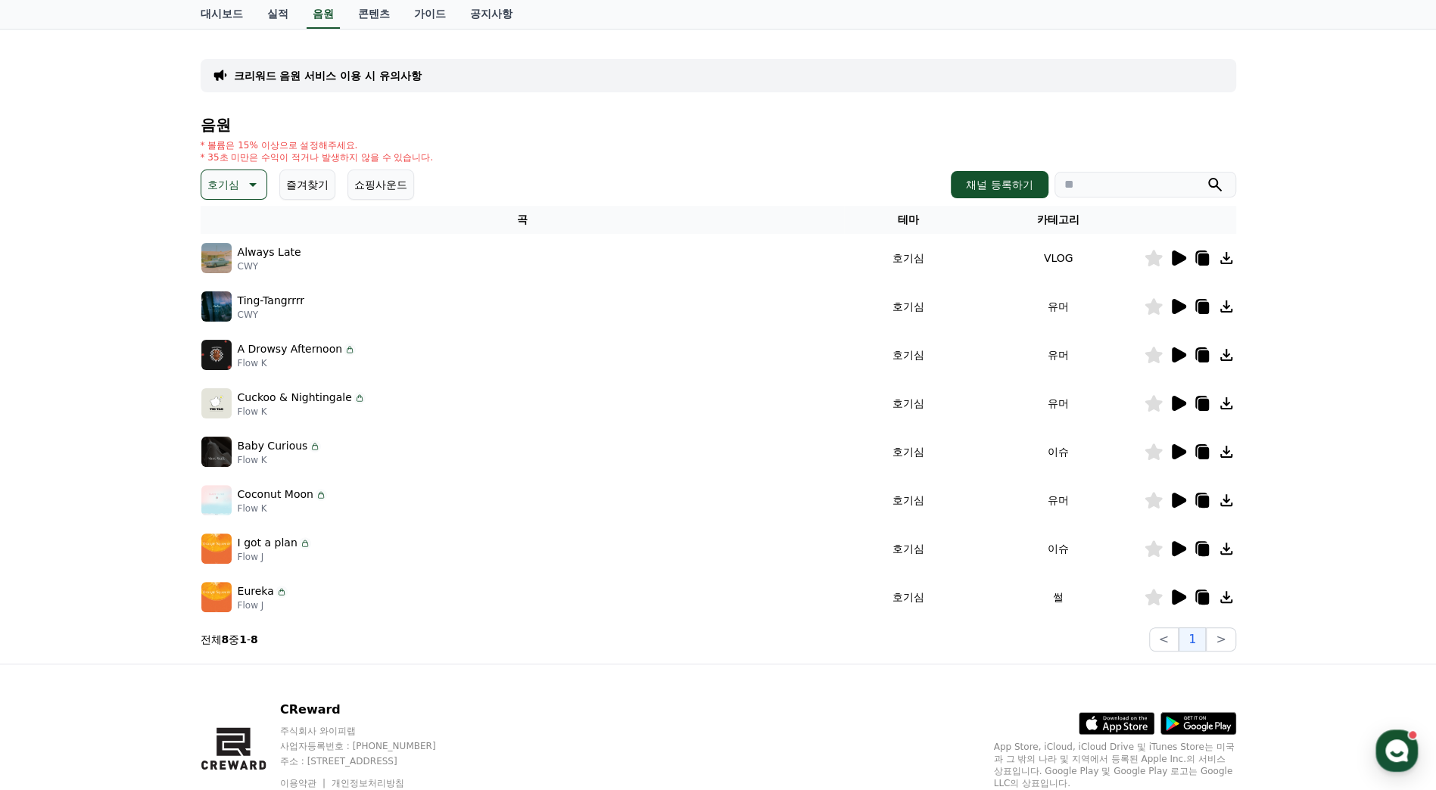
click at [266, 590] on p "Eureka" at bounding box center [256, 592] width 36 height 16
click at [251, 590] on p "Eureka" at bounding box center [256, 592] width 36 height 16
click at [290, 356] on p "A Drowsy Afternoon" at bounding box center [290, 349] width 105 height 16
click at [295, 350] on p "A Drowsy Afternoon" at bounding box center [290, 349] width 105 height 16
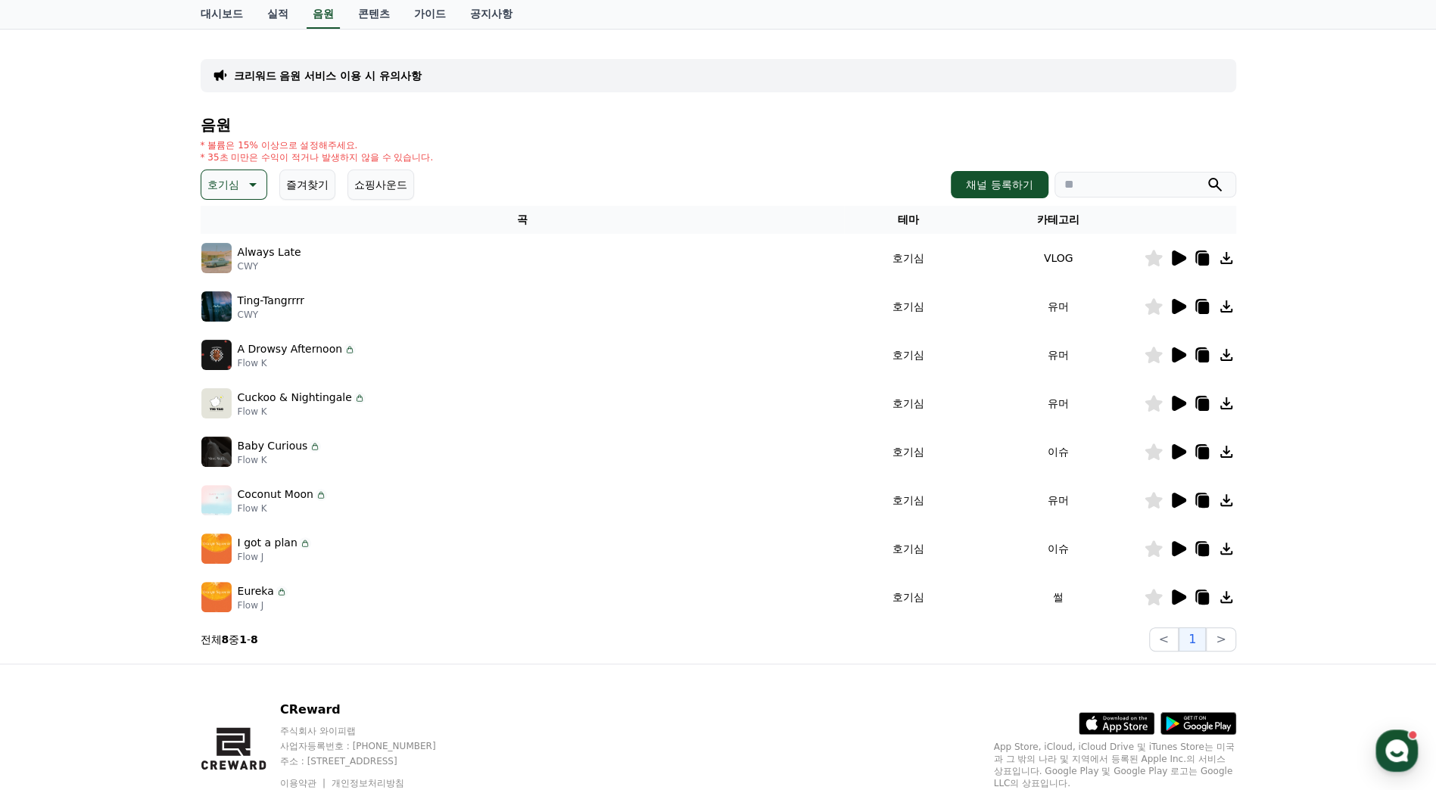
click at [1183, 356] on icon at bounding box center [1179, 354] width 14 height 15
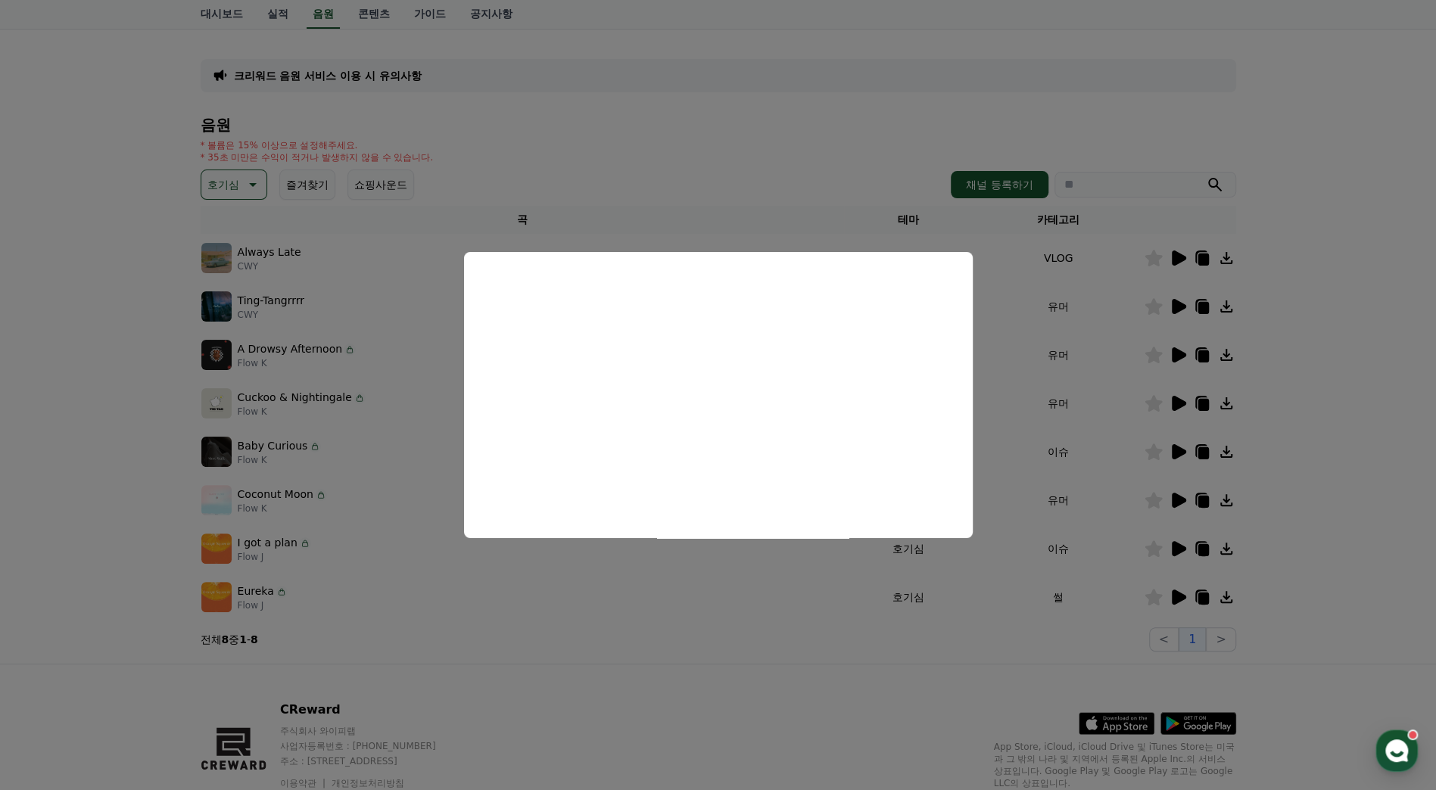
click at [846, 200] on button "close modal" at bounding box center [718, 395] width 1436 height 790
click at [569, 29] on div "대시보드 실적 음원 콘텐츠 가이드 공지사항" at bounding box center [718, 15] width 1436 height 30
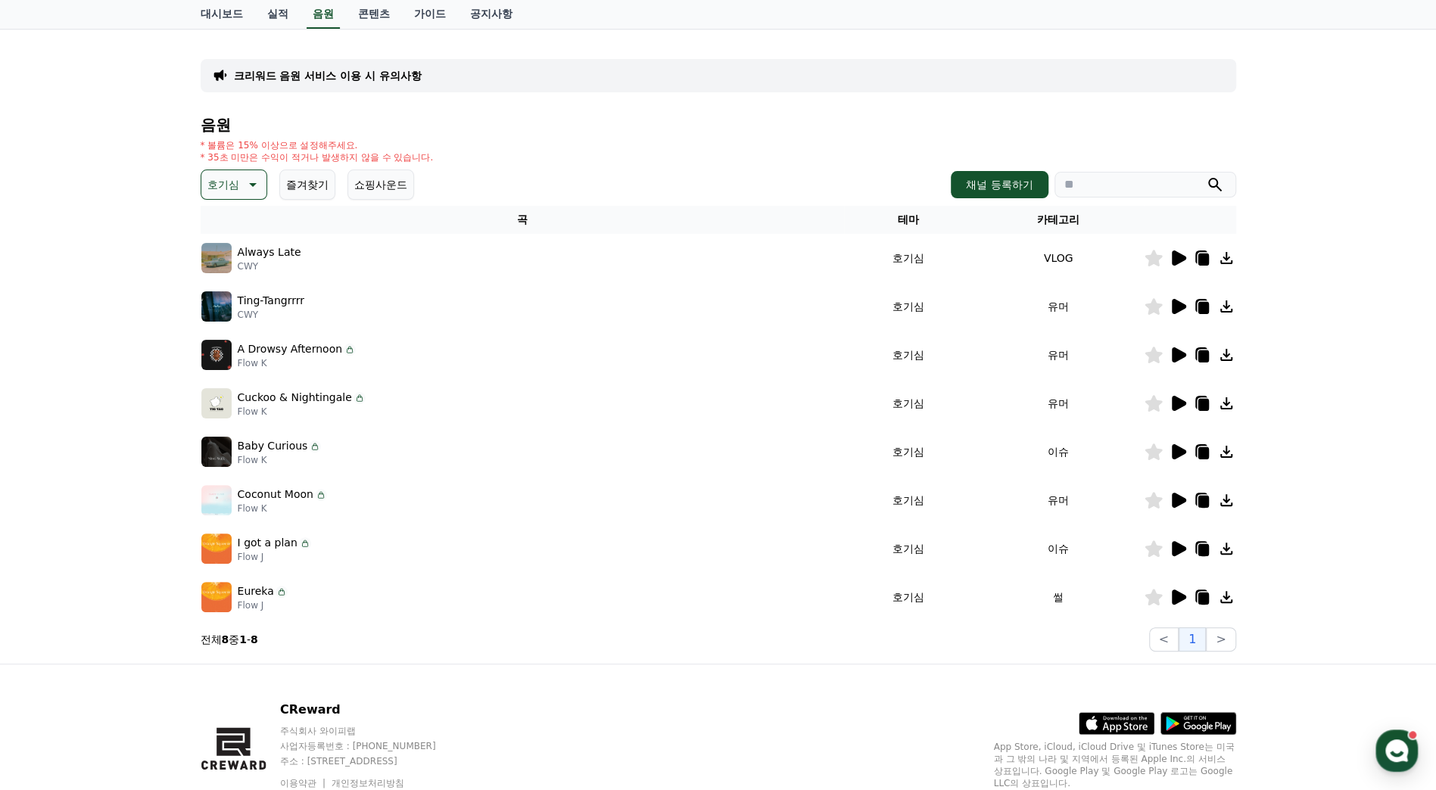
click at [642, 142] on div "* 볼륨은 15% 이상으로 설정해주세요. * 35초 미만은 수익이 적거나 발생하지 않을 수 있습니다." at bounding box center [718, 151] width 1035 height 24
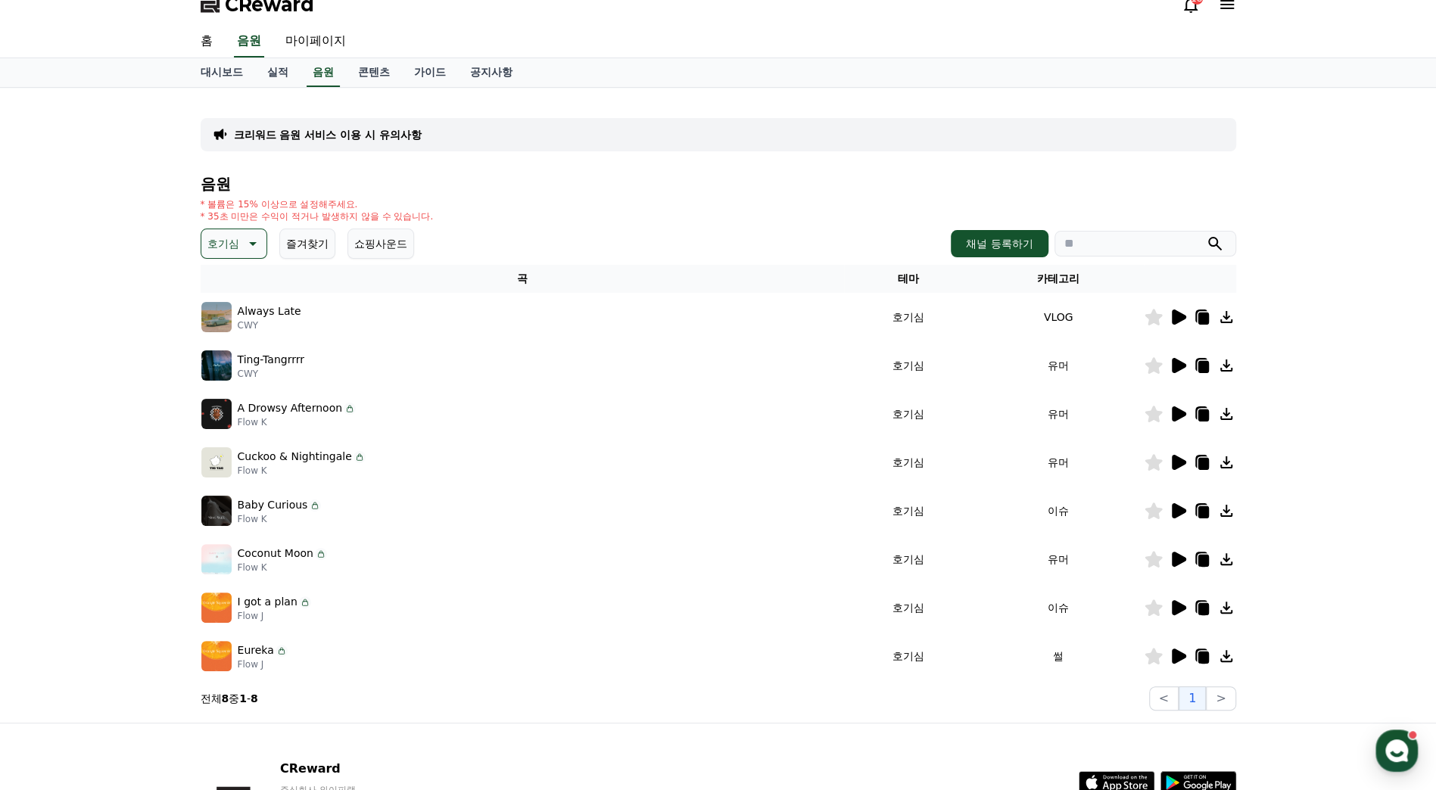
scroll to position [0, 0]
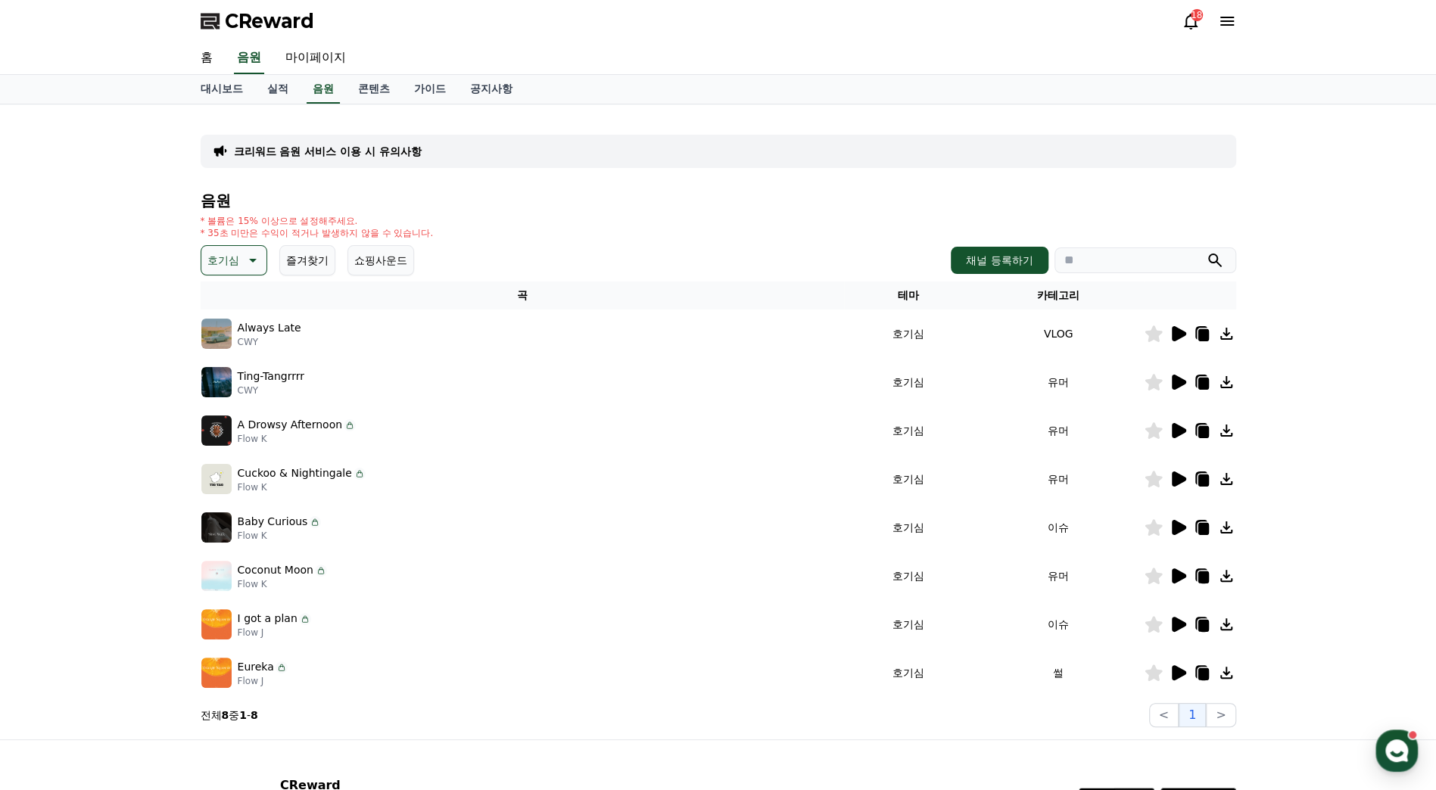
click at [317, 247] on button "즐겨찾기" at bounding box center [307, 260] width 56 height 30
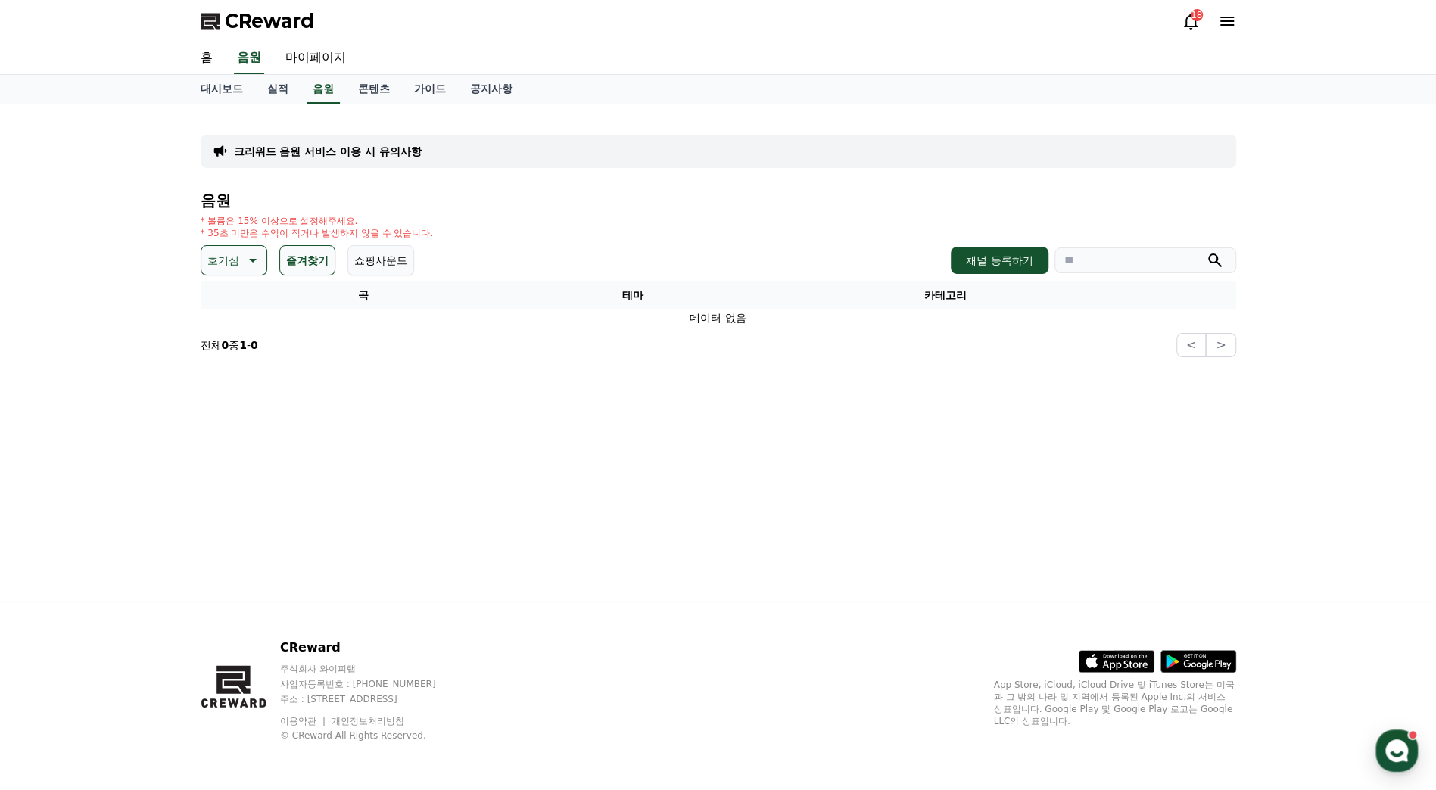
click at [406, 256] on button "쇼핑사운드" at bounding box center [380, 260] width 67 height 30
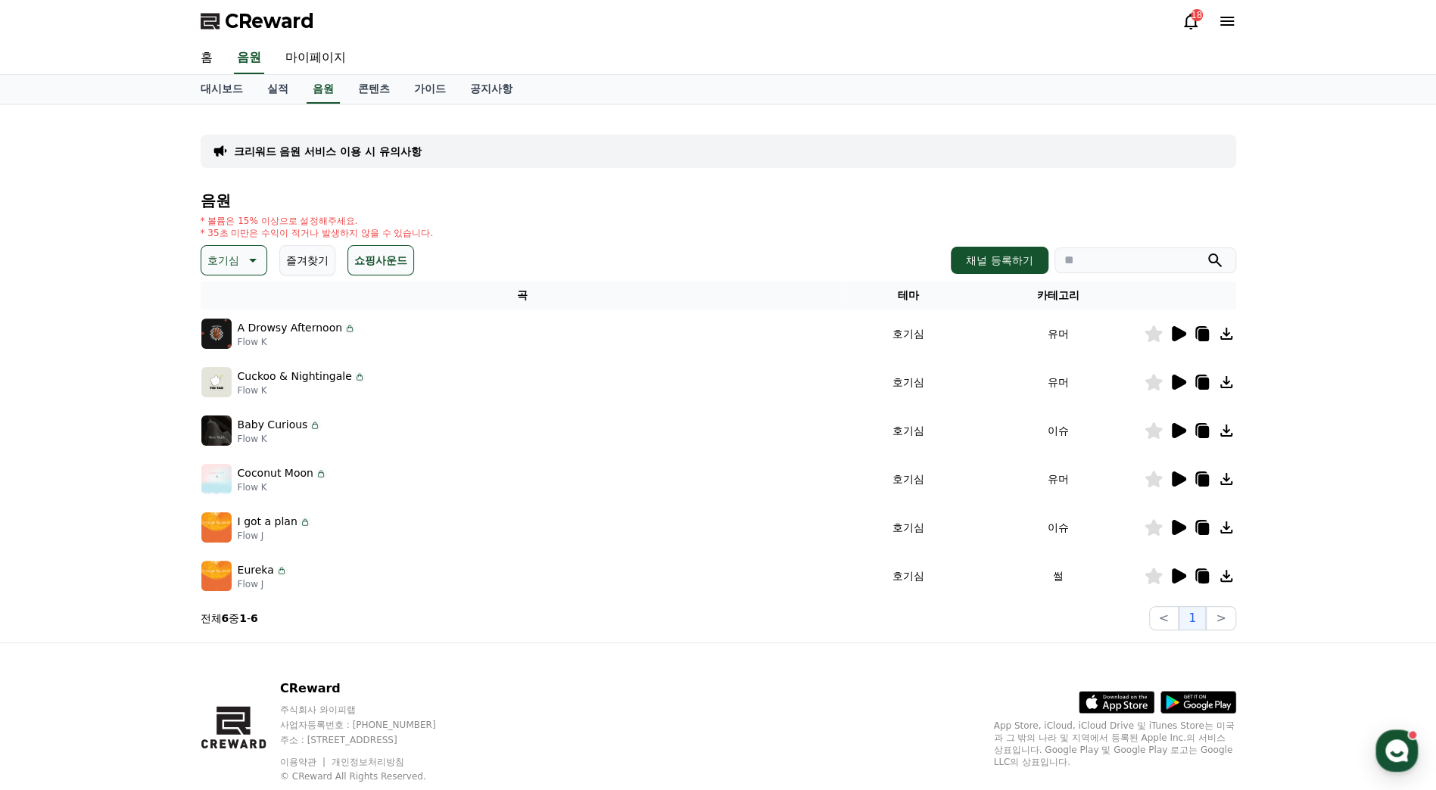
click at [291, 374] on p "Cuckoo & Nightingale" at bounding box center [295, 377] width 114 height 16
click at [1173, 425] on icon at bounding box center [1179, 430] width 14 height 15
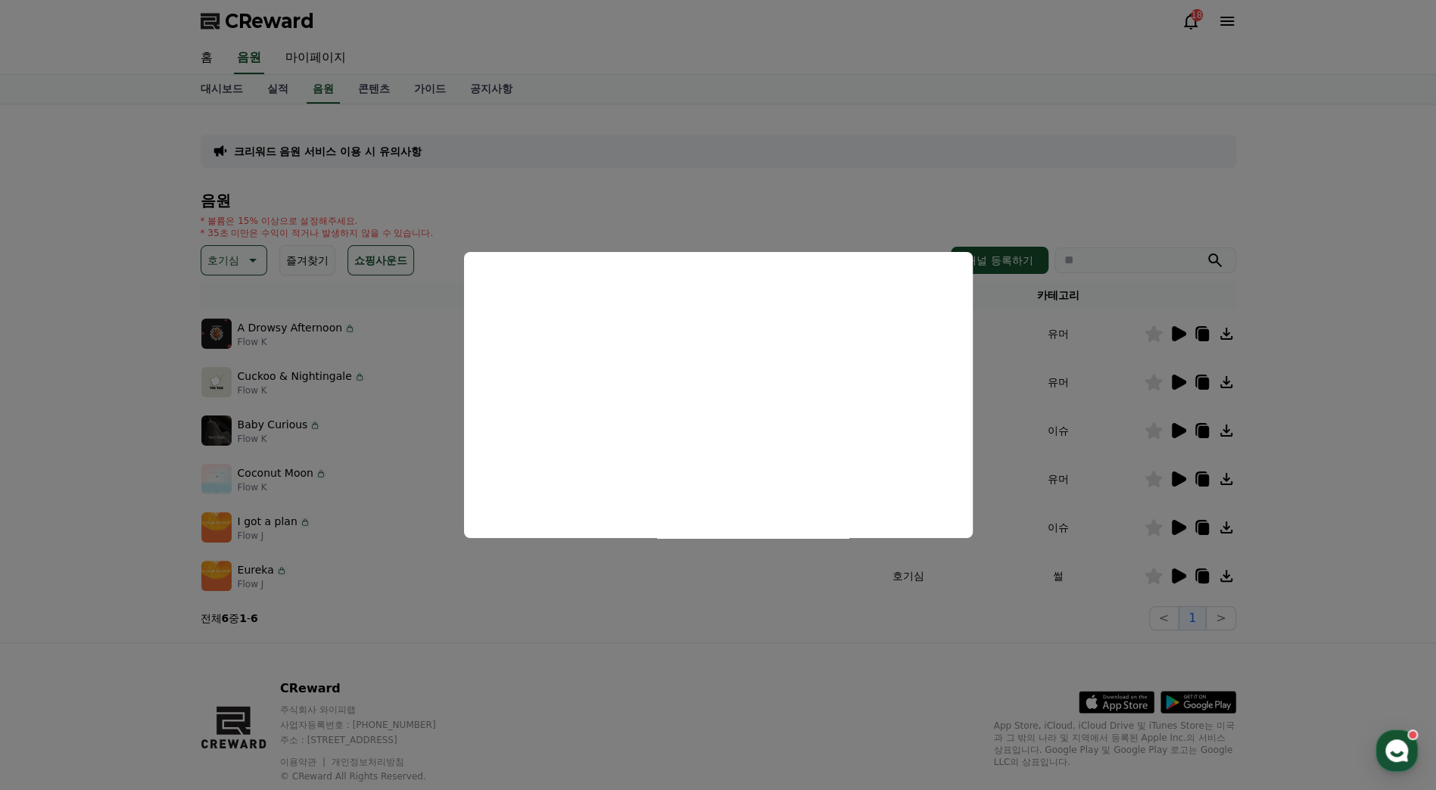
drag, startPoint x: 350, startPoint y: 347, endPoint x: 351, endPoint y: 368, distance: 21.2
click at [351, 347] on button "close modal" at bounding box center [718, 395] width 1436 height 790
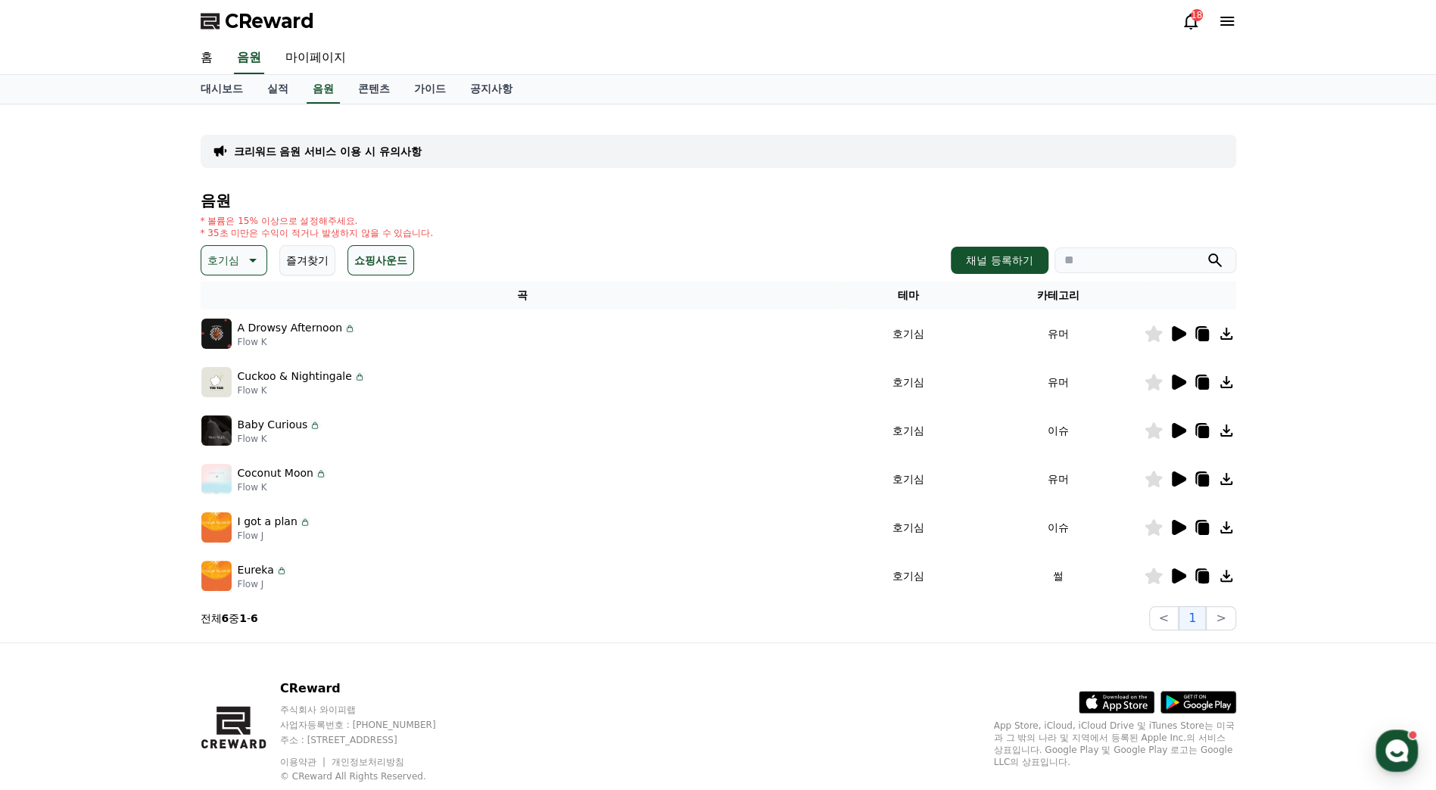
click at [1177, 573] on icon at bounding box center [1179, 575] width 14 height 15
